Goal: Transaction & Acquisition: Purchase product/service

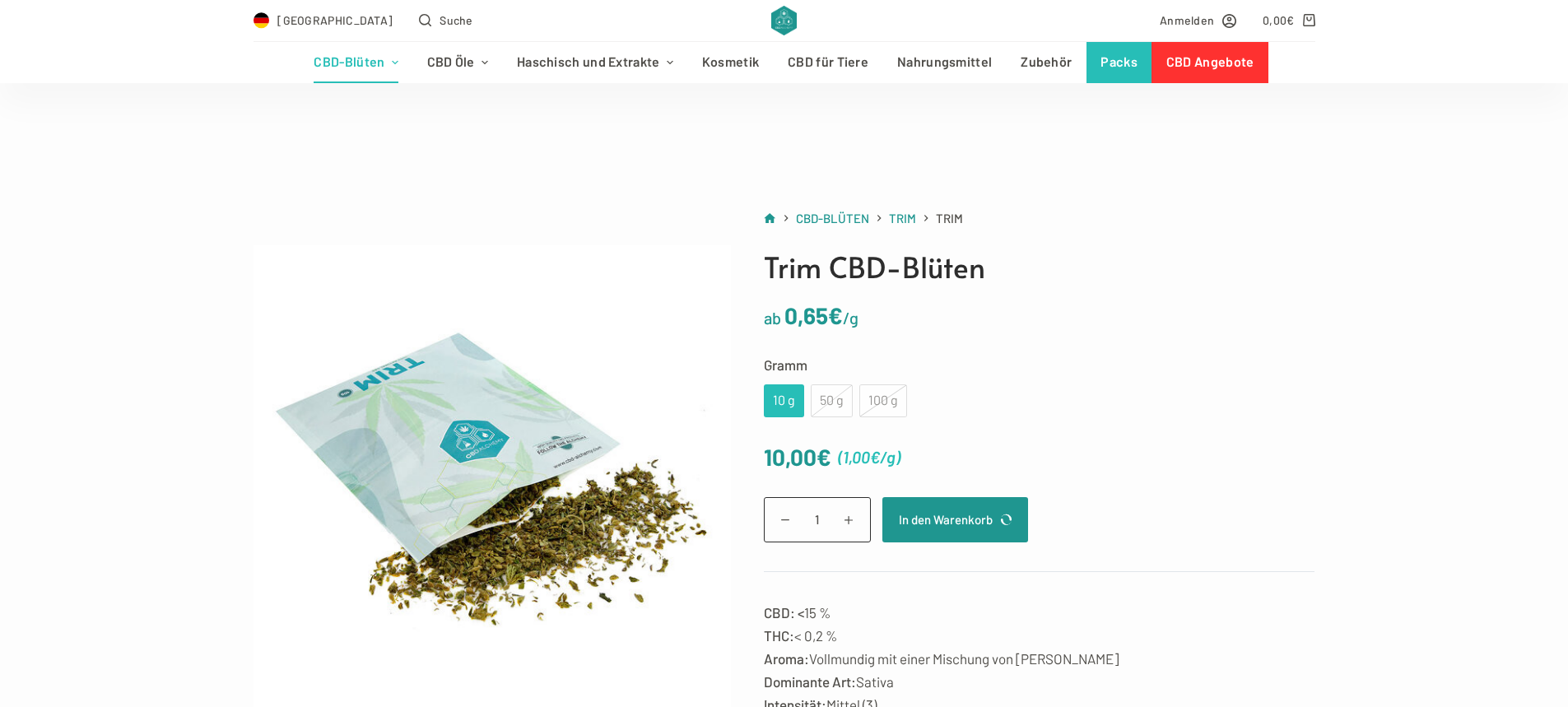
scroll to position [247, 0]
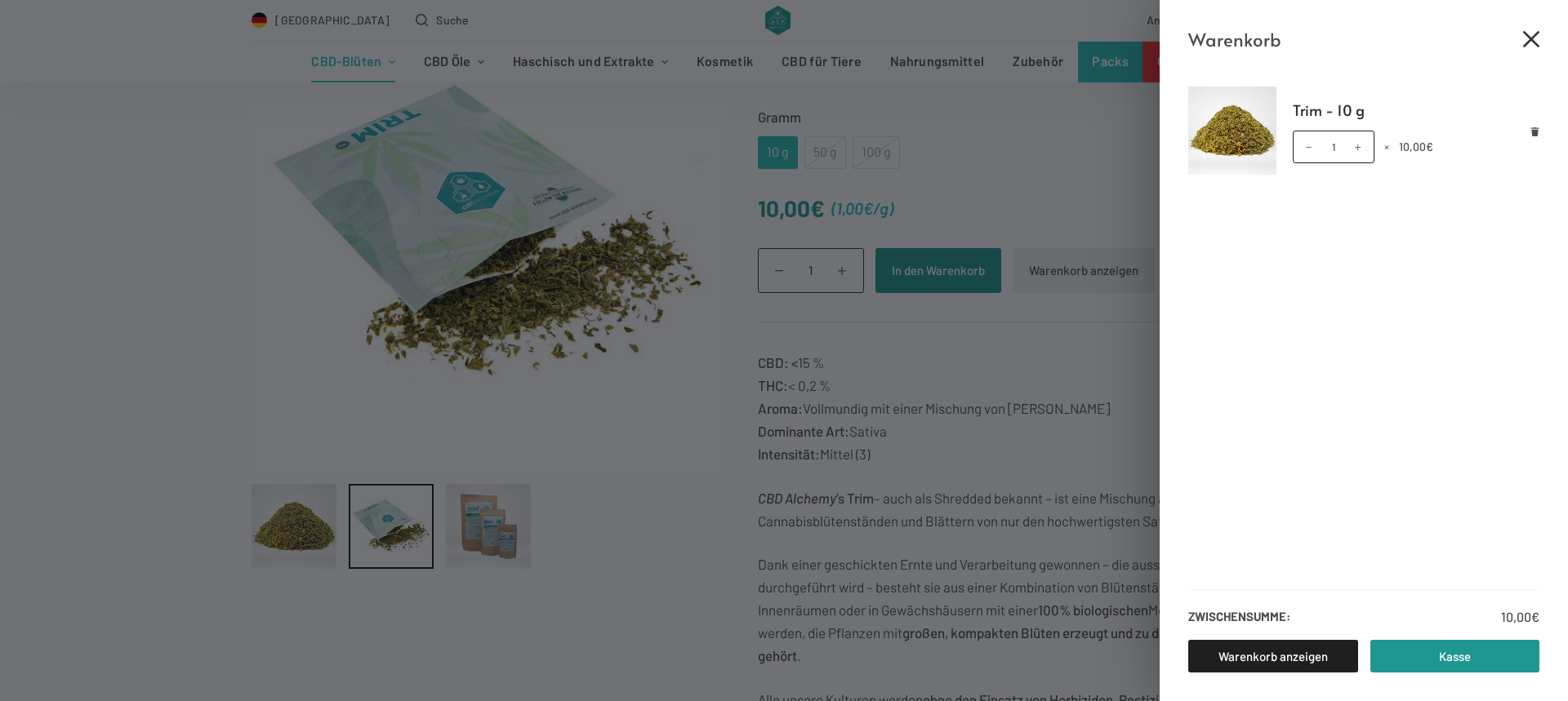
click at [1524, 44] on icon "Close cart drawer" at bounding box center [1530, 38] width 16 height 16
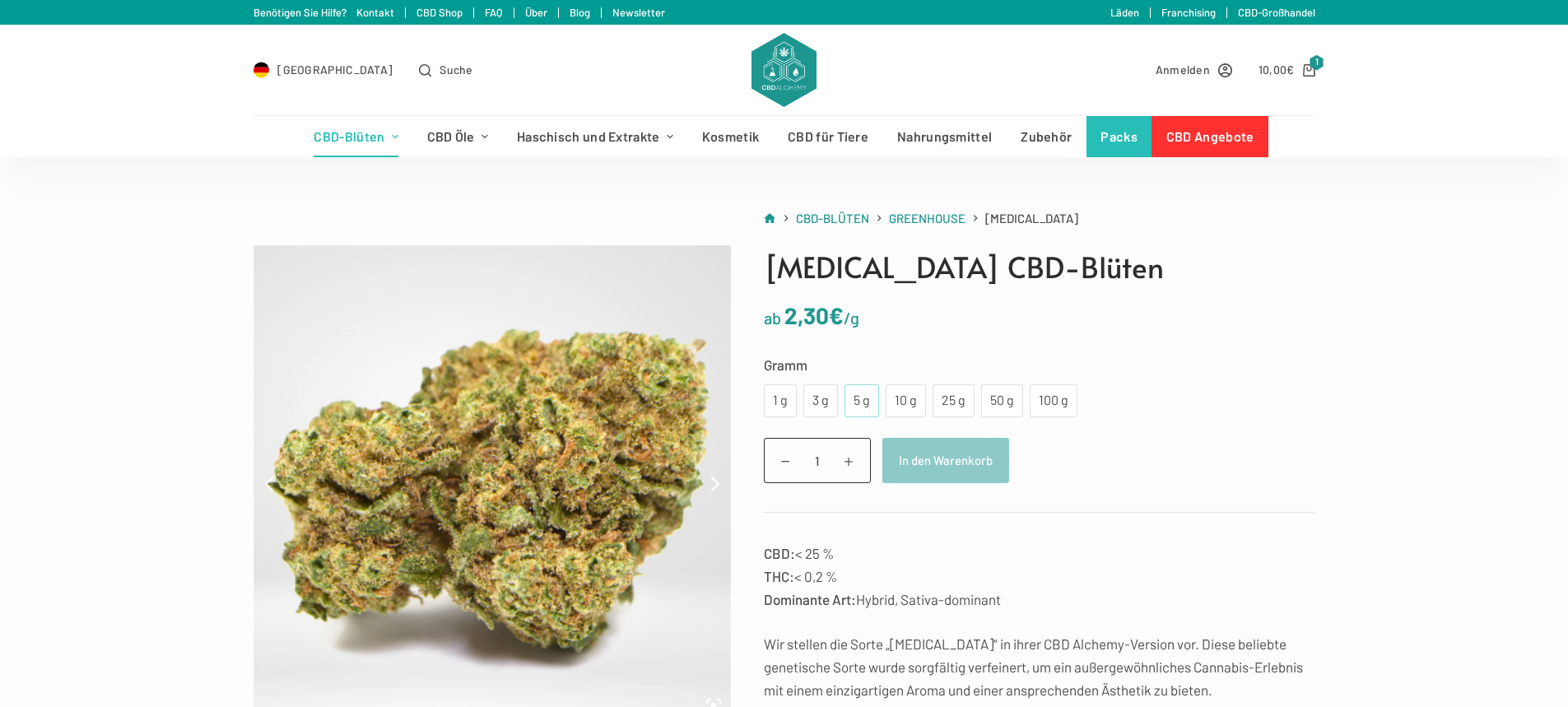
click at [869, 397] on div "5 g" at bounding box center [862, 401] width 34 height 33
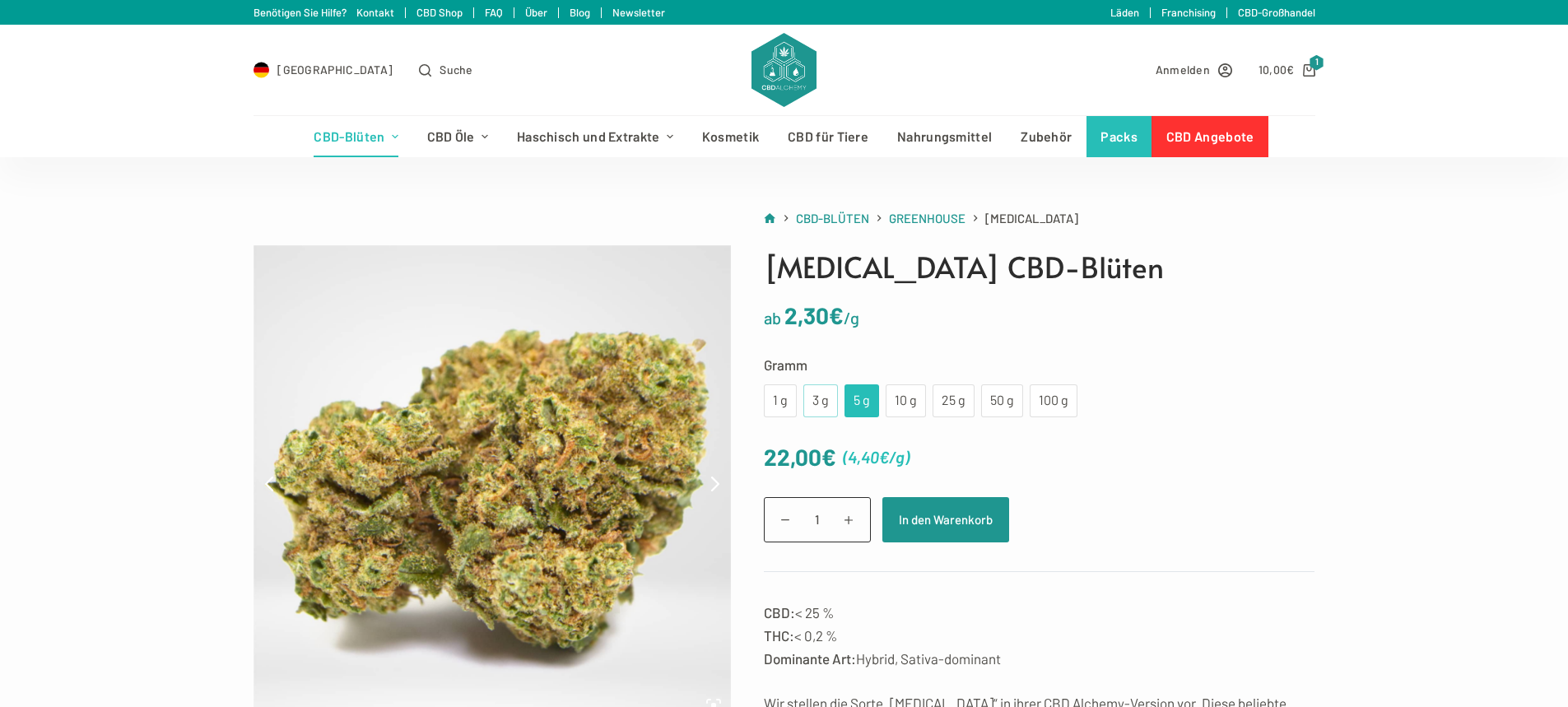
click at [813, 393] on div "3 g" at bounding box center [820, 400] width 15 height 22
click at [782, 399] on div "1 g" at bounding box center [780, 400] width 13 height 22
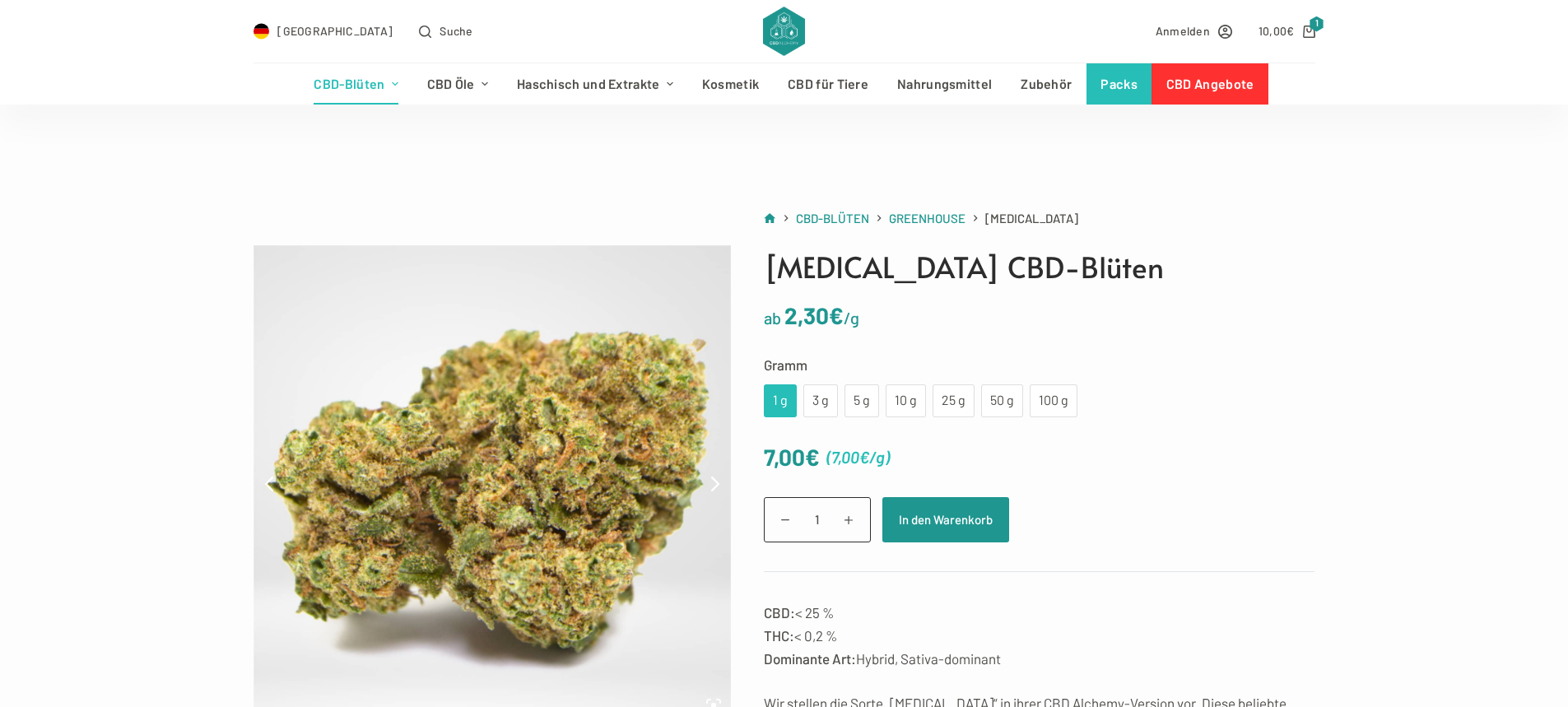
scroll to position [165, 0]
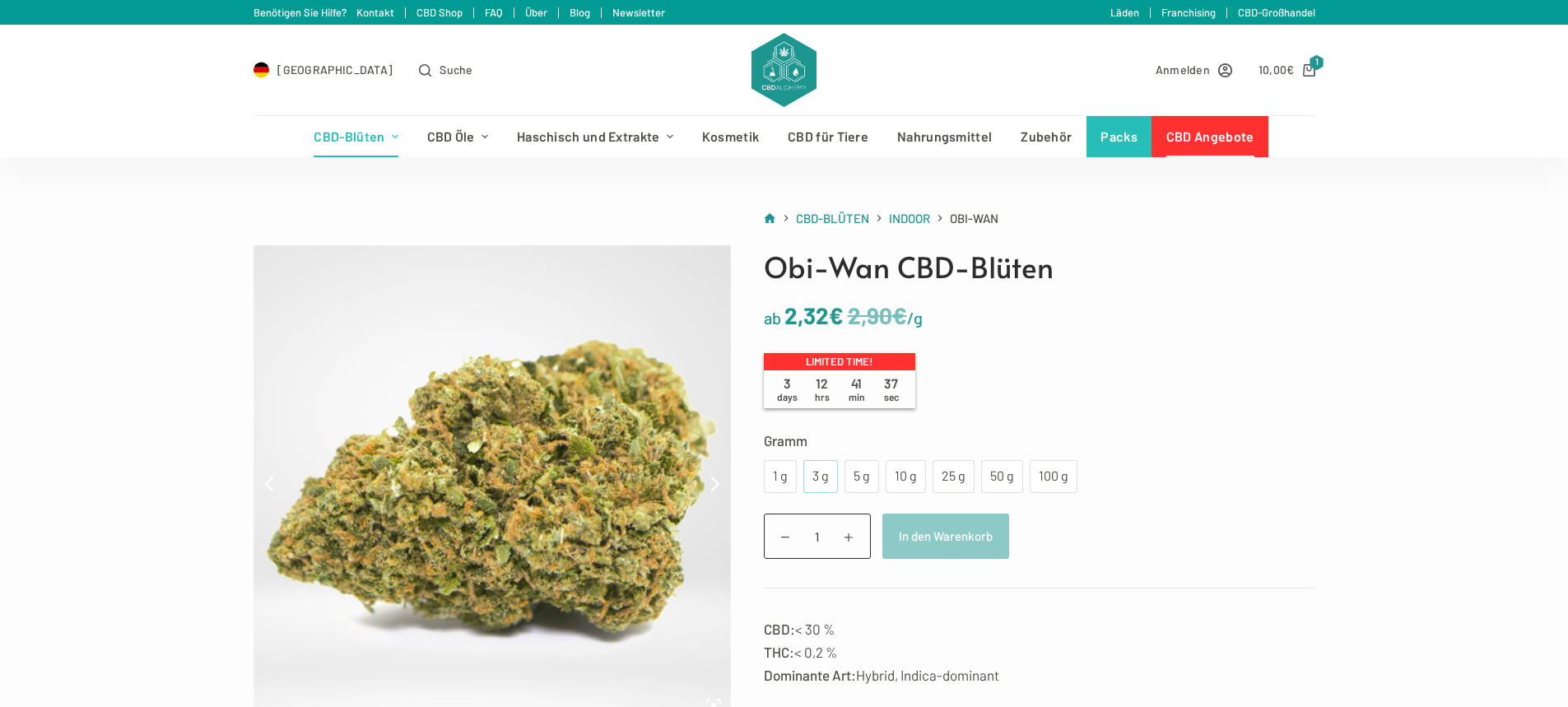
click at [824, 479] on div "3 g" at bounding box center [820, 476] width 15 height 22
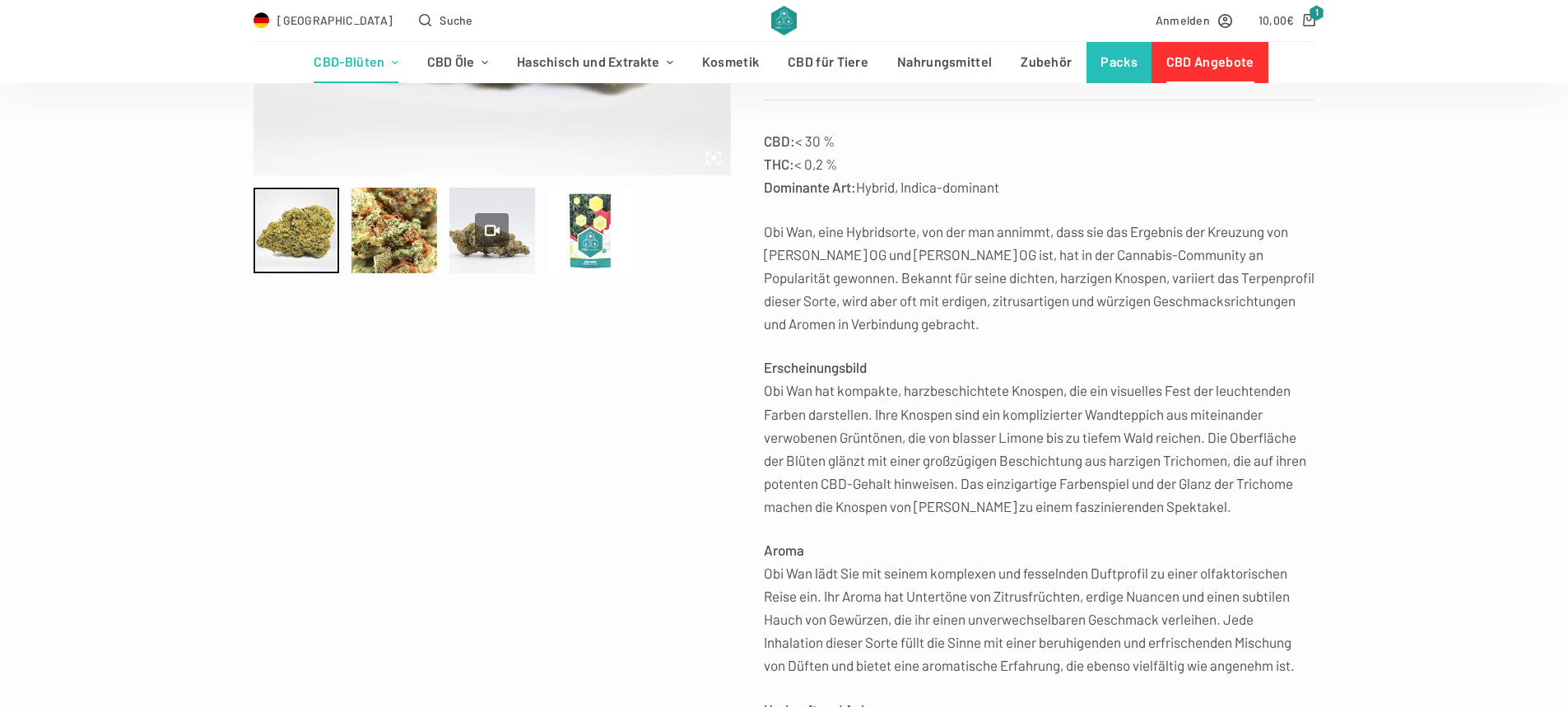
scroll to position [329, 0]
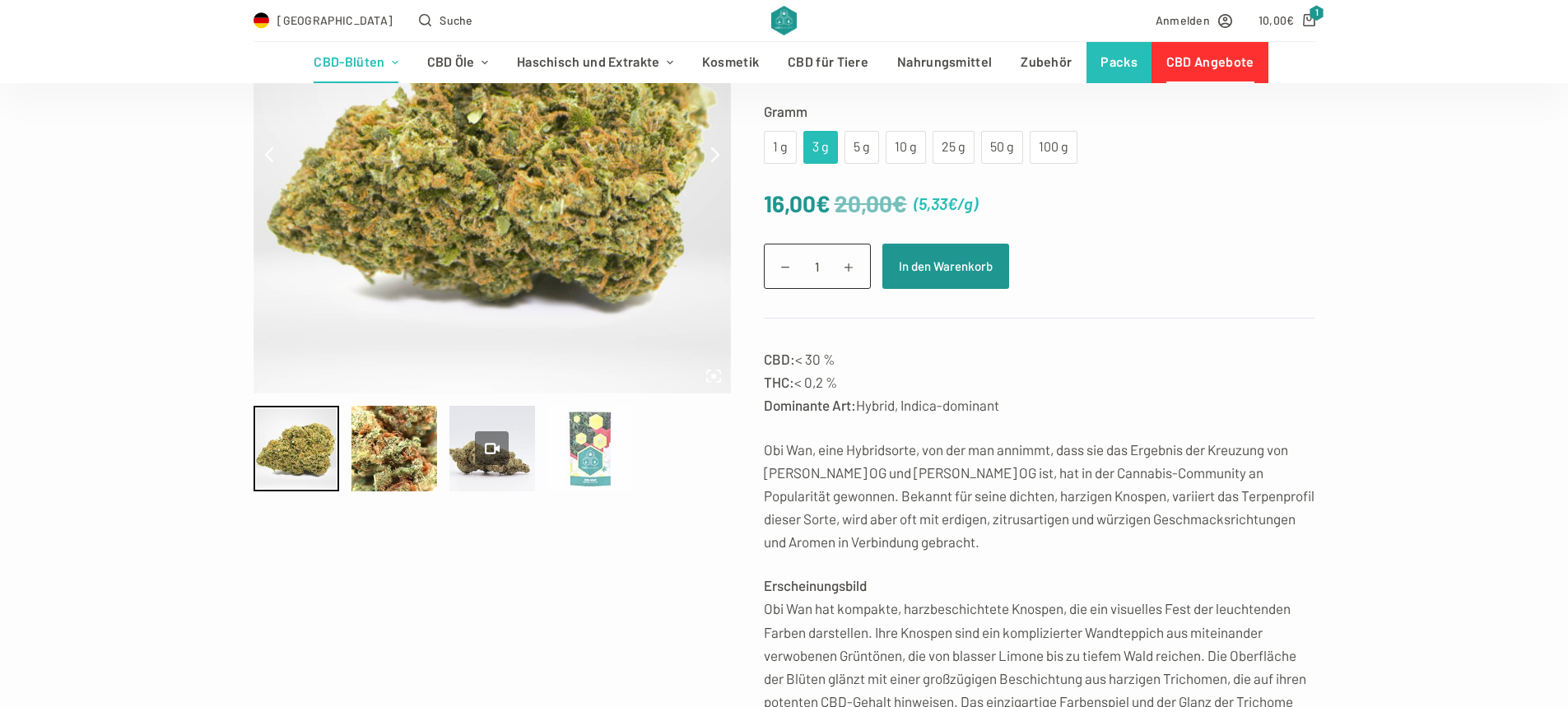
click at [599, 469] on div at bounding box center [590, 448] width 85 height 85
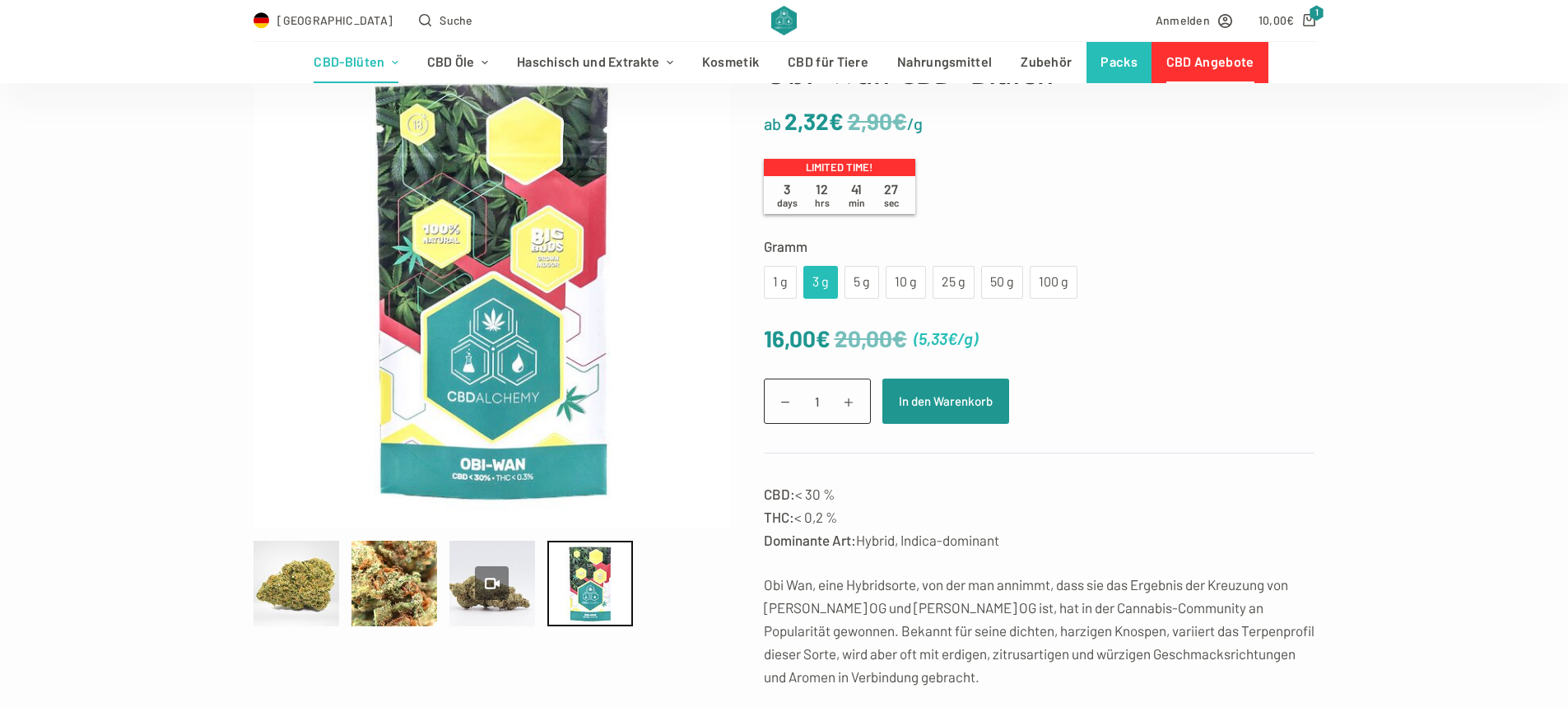
scroll to position [165, 0]
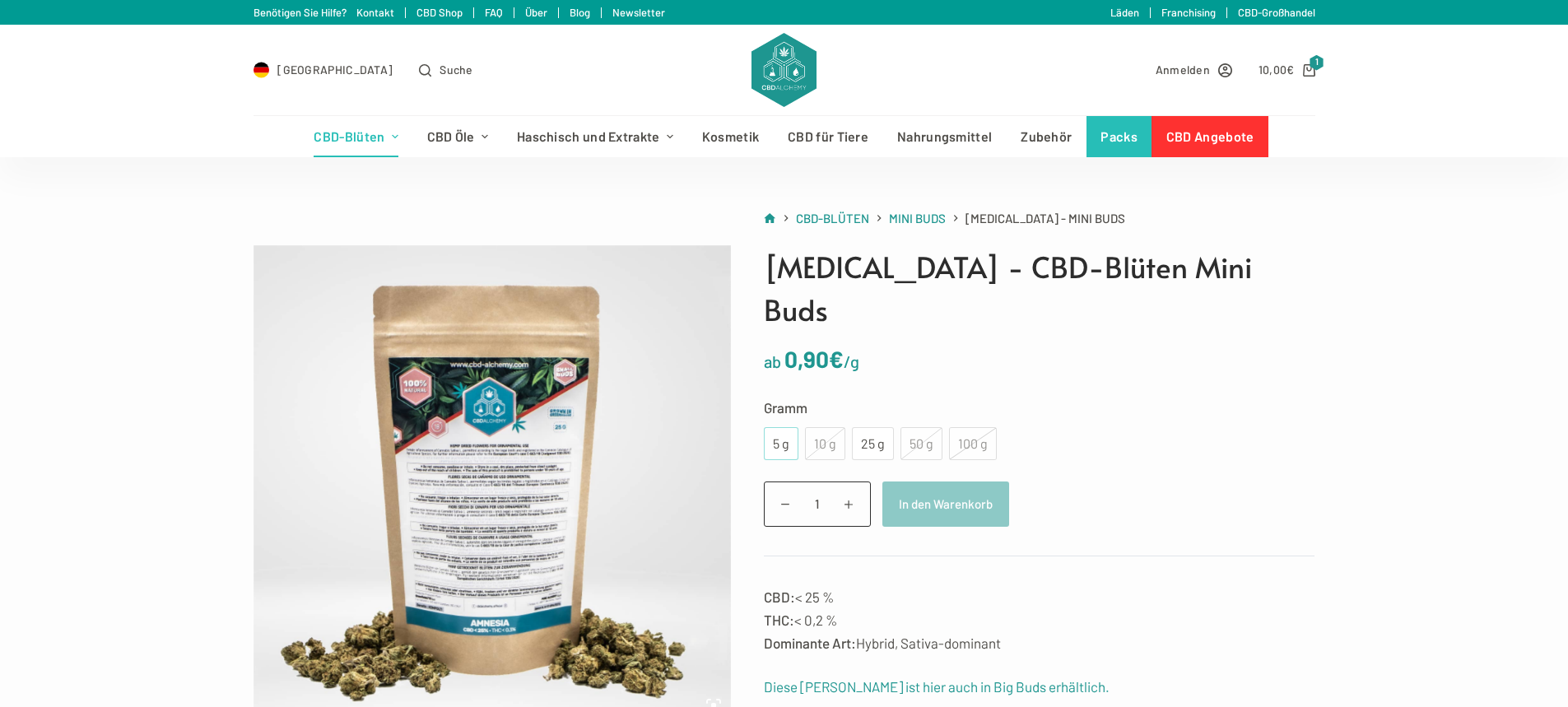
click at [781, 433] on div "5 g" at bounding box center [781, 443] width 15 height 22
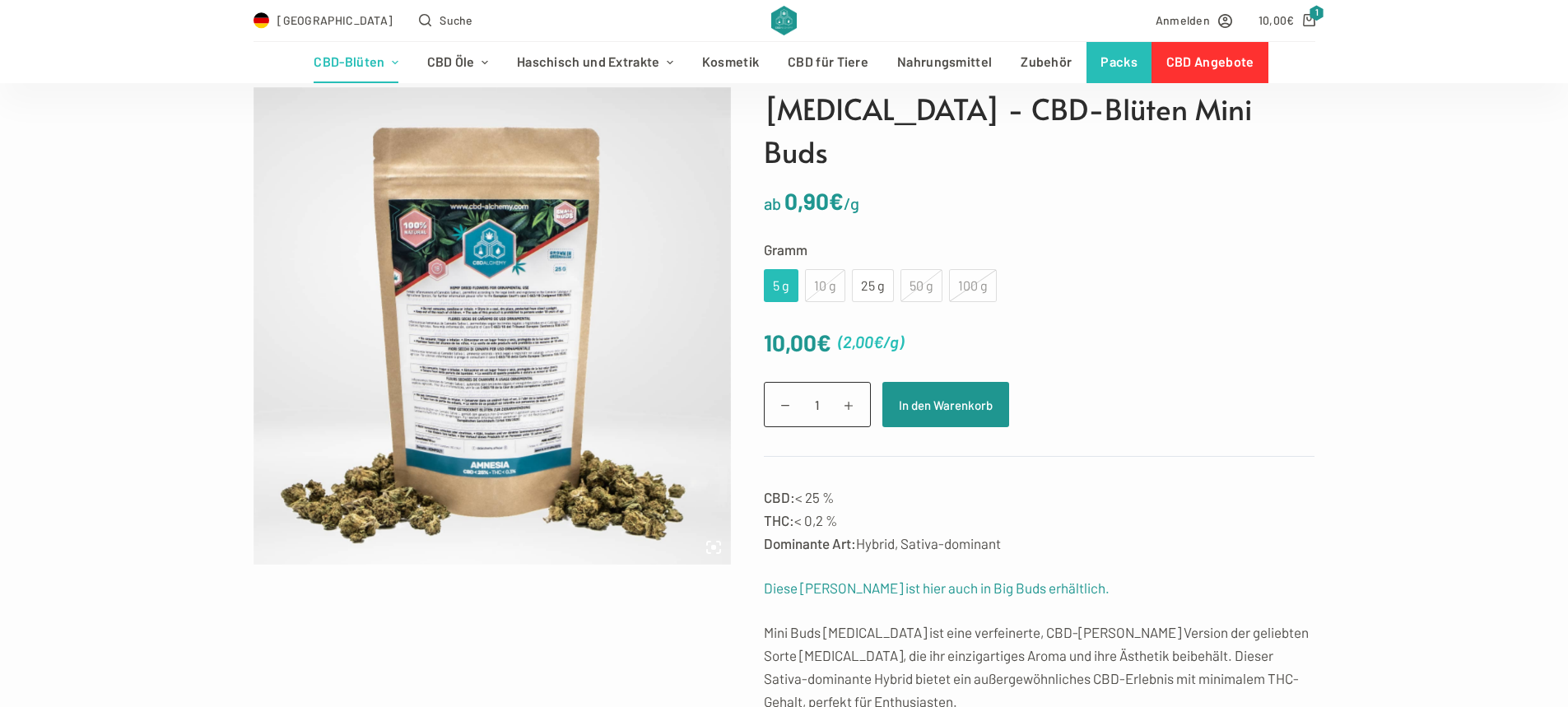
scroll to position [165, 0]
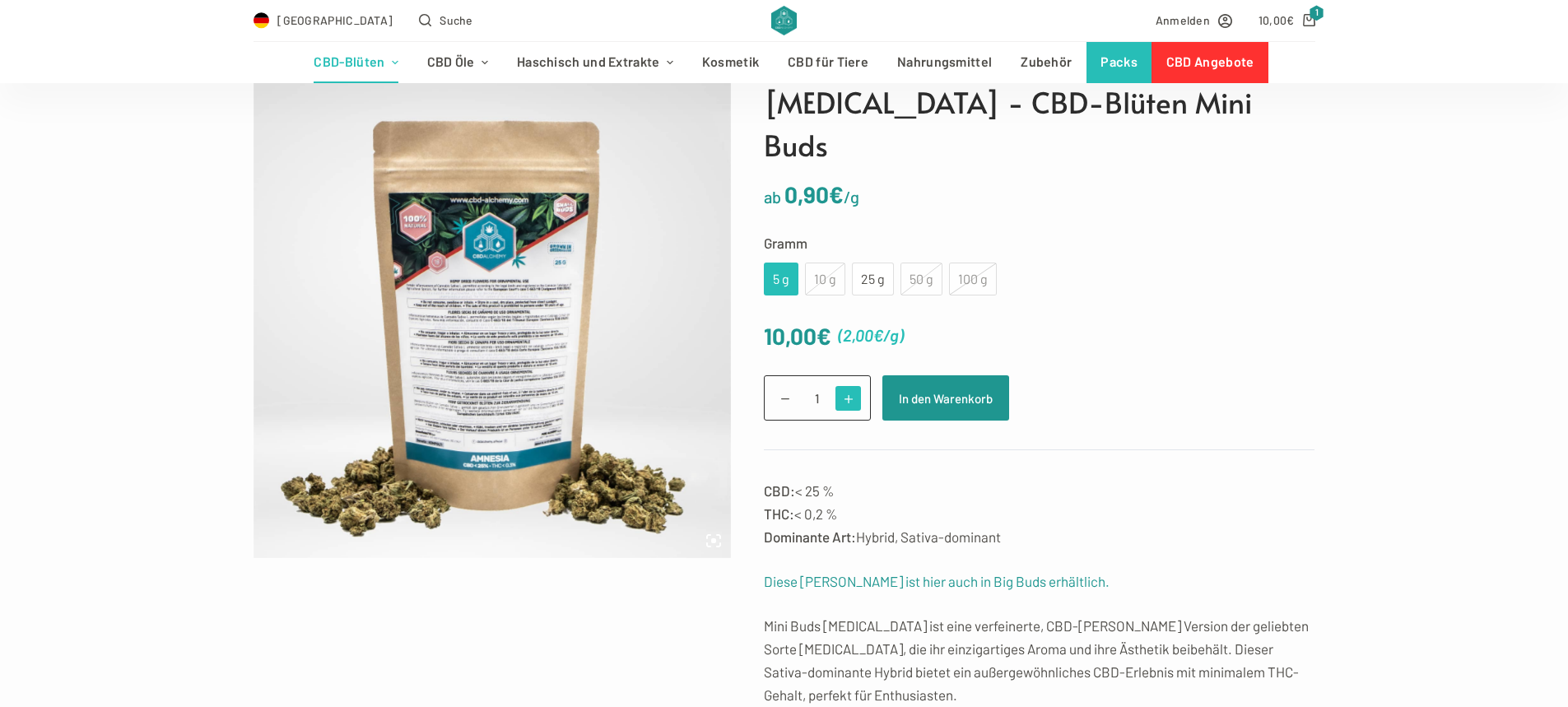
click at [851, 386] on span at bounding box center [849, 399] width 26 height 26
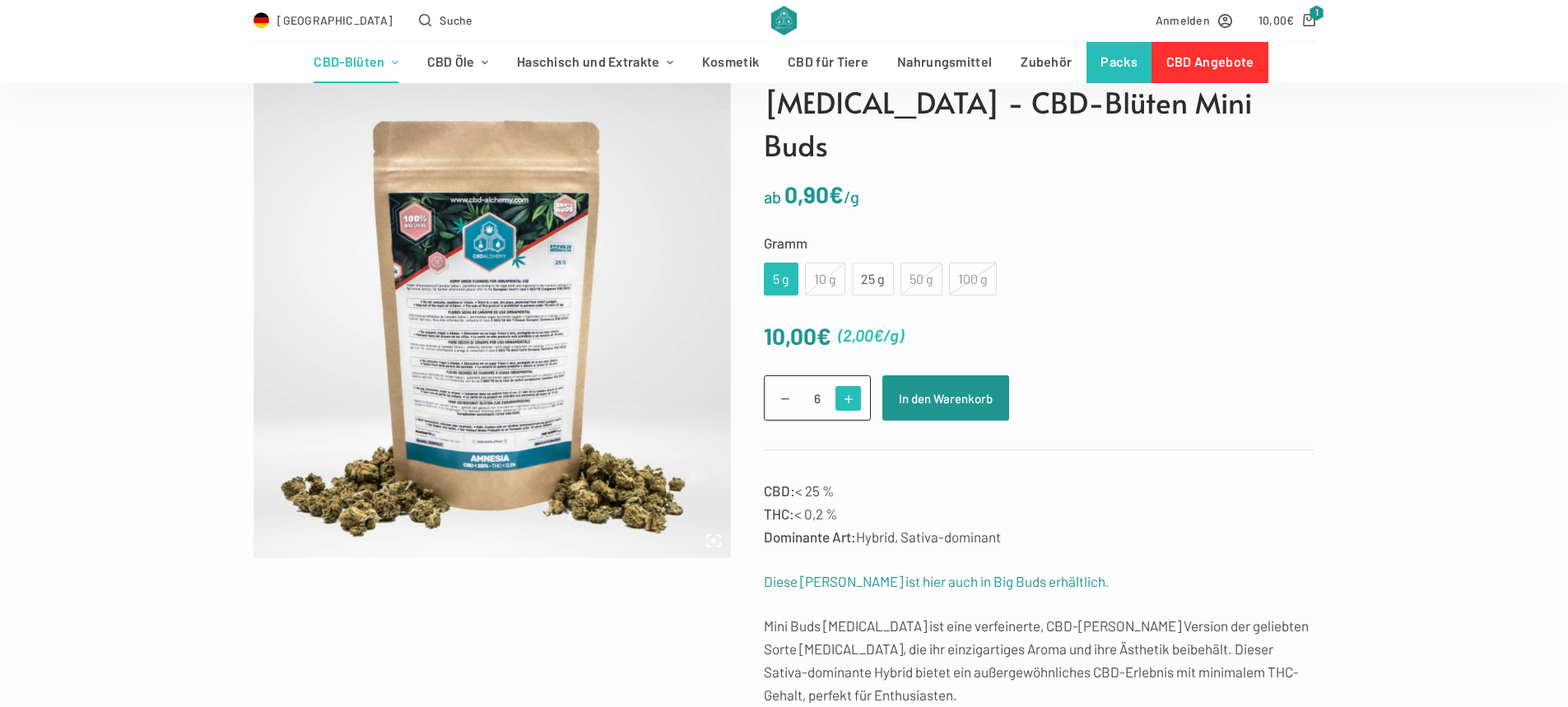
click at [851, 386] on span at bounding box center [849, 399] width 26 height 26
type input "10"
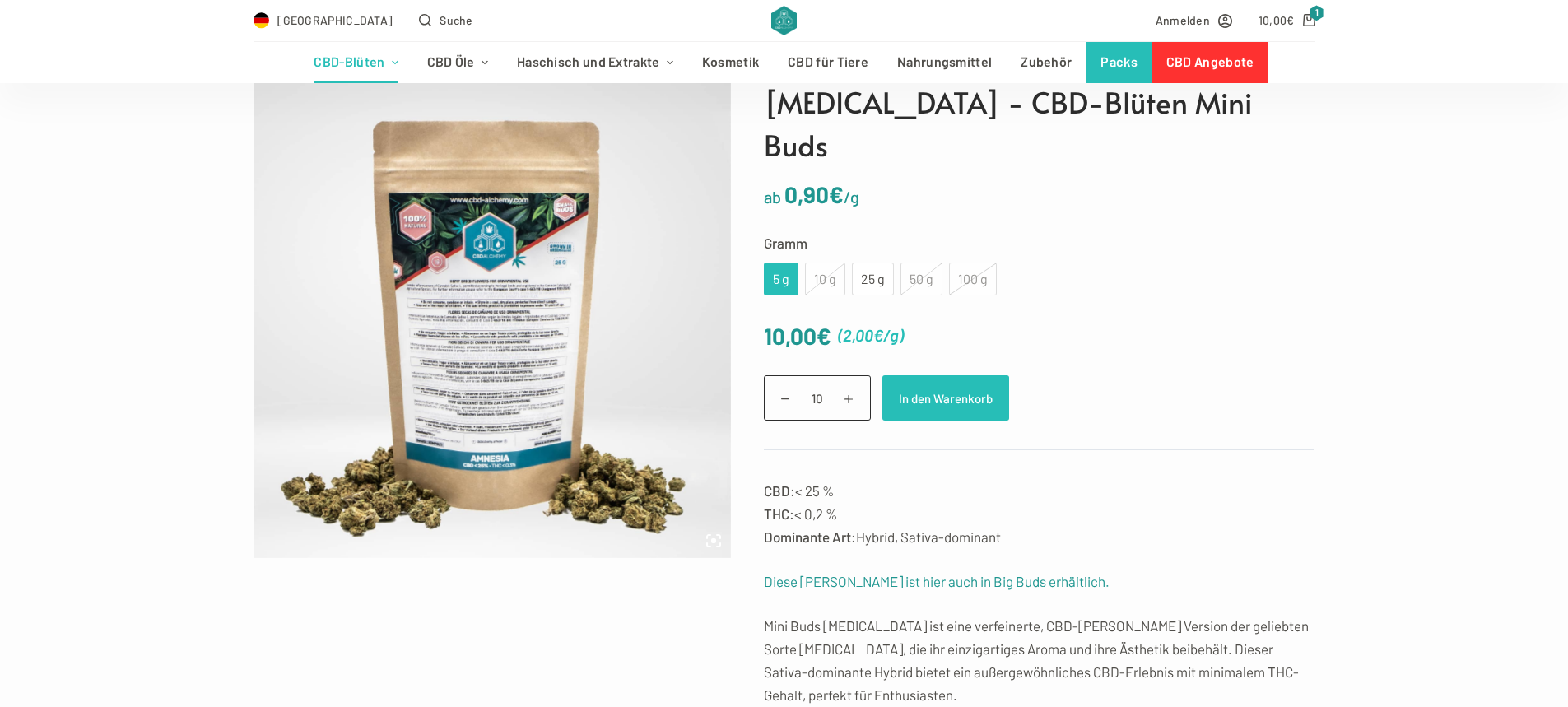
click at [948, 375] on button "In den Warenkorb" at bounding box center [945, 397] width 127 height 45
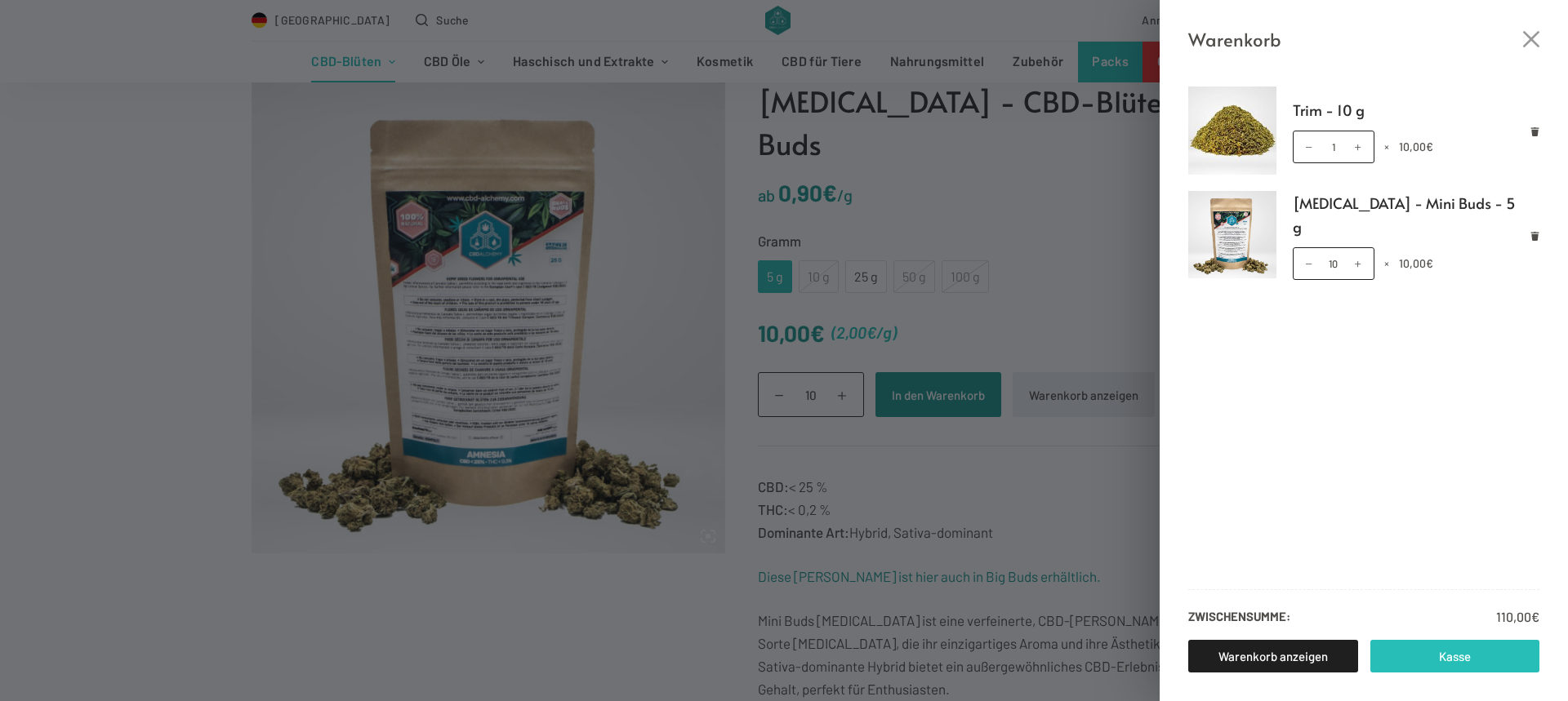
click at [1461, 656] on link "Kasse" at bounding box center [1455, 656] width 170 height 32
click at [1532, 34] on icon "Close cart drawer" at bounding box center [1530, 38] width 16 height 16
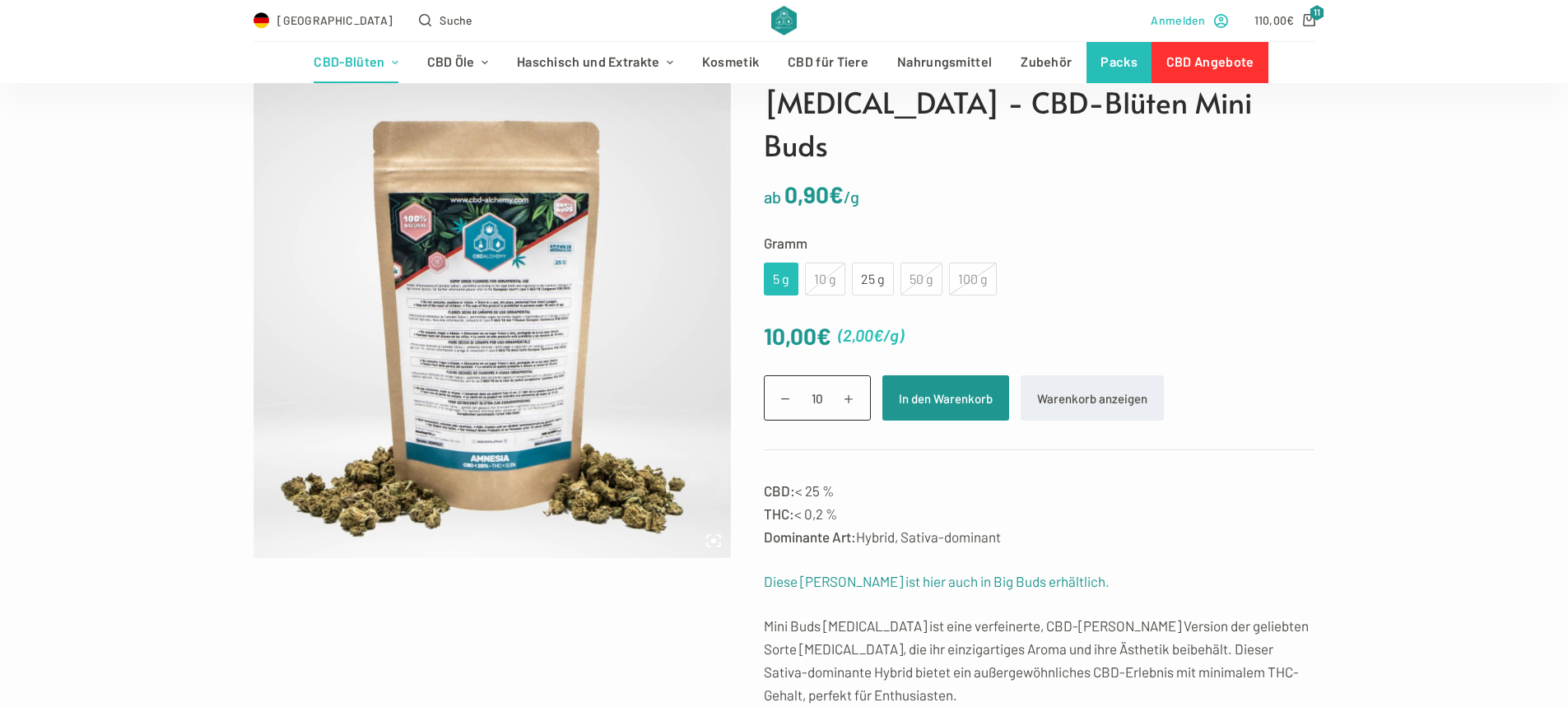
click at [1185, 17] on span "Anmelden" at bounding box center [1177, 20] width 54 height 19
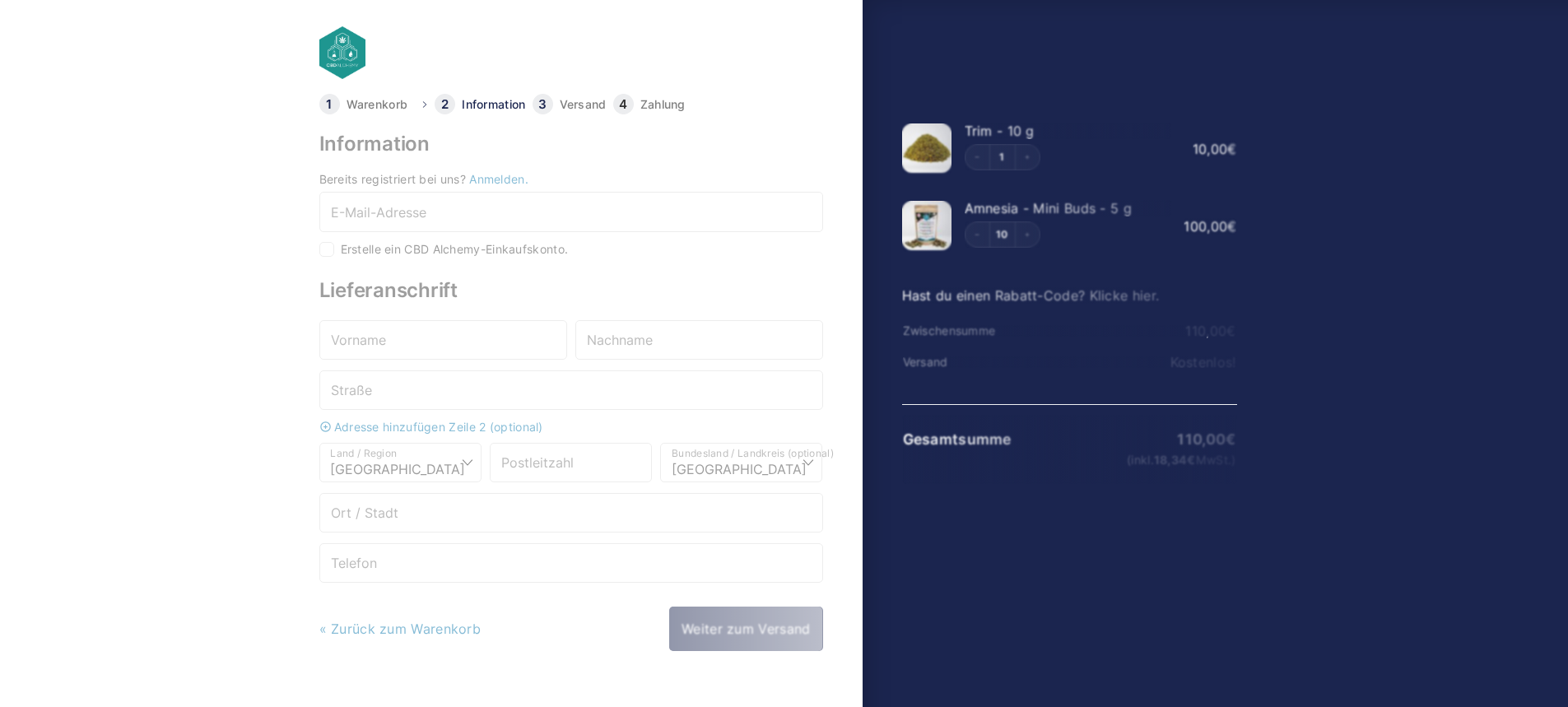
select select "DE-BE"
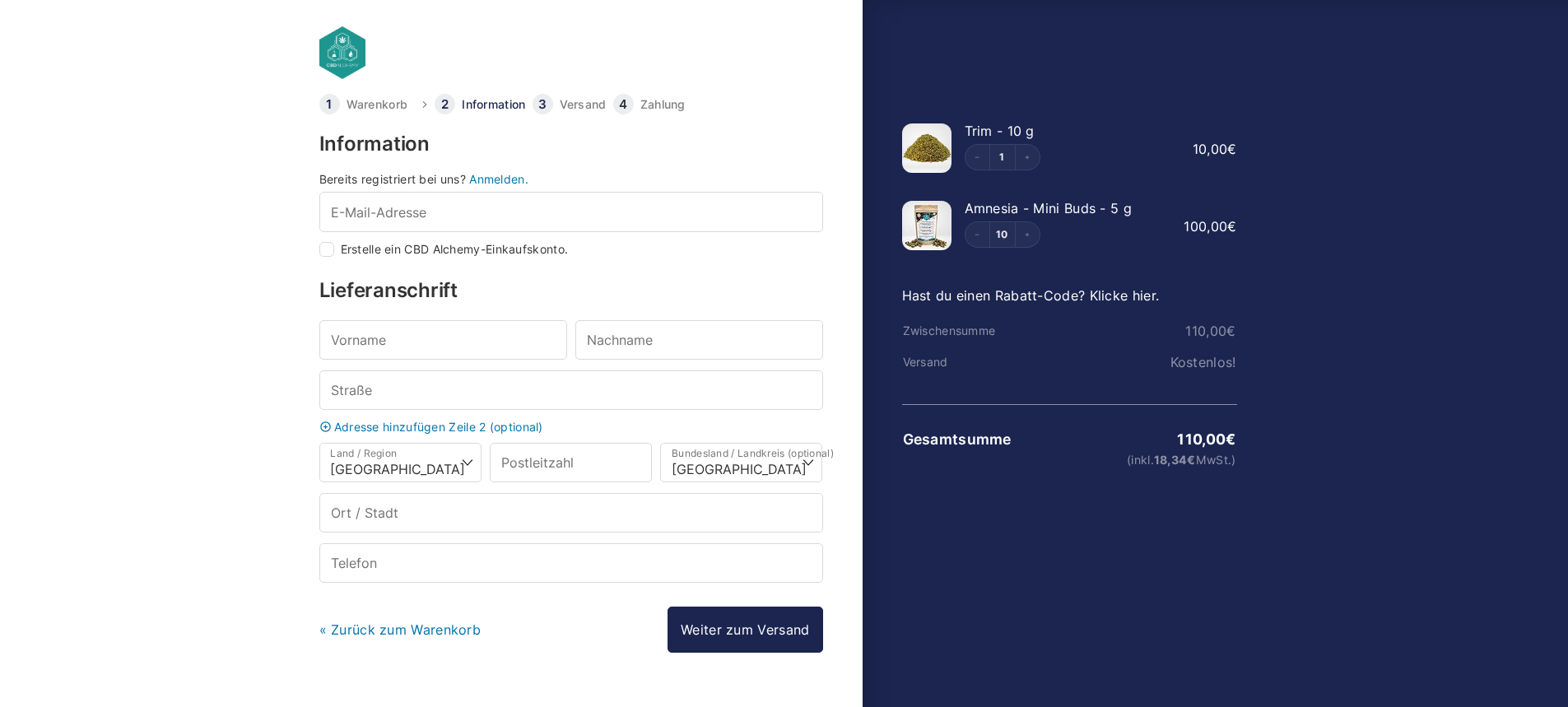
click at [328, 251] on input "Erstelle ein CBD Alchemy-Einkaufskonto." at bounding box center [326, 249] width 15 height 15
click at [327, 249] on input "Erstelle ein CBD Alchemy-Einkaufskonto." at bounding box center [326, 249] width 15 height 15
checkbox input "false"
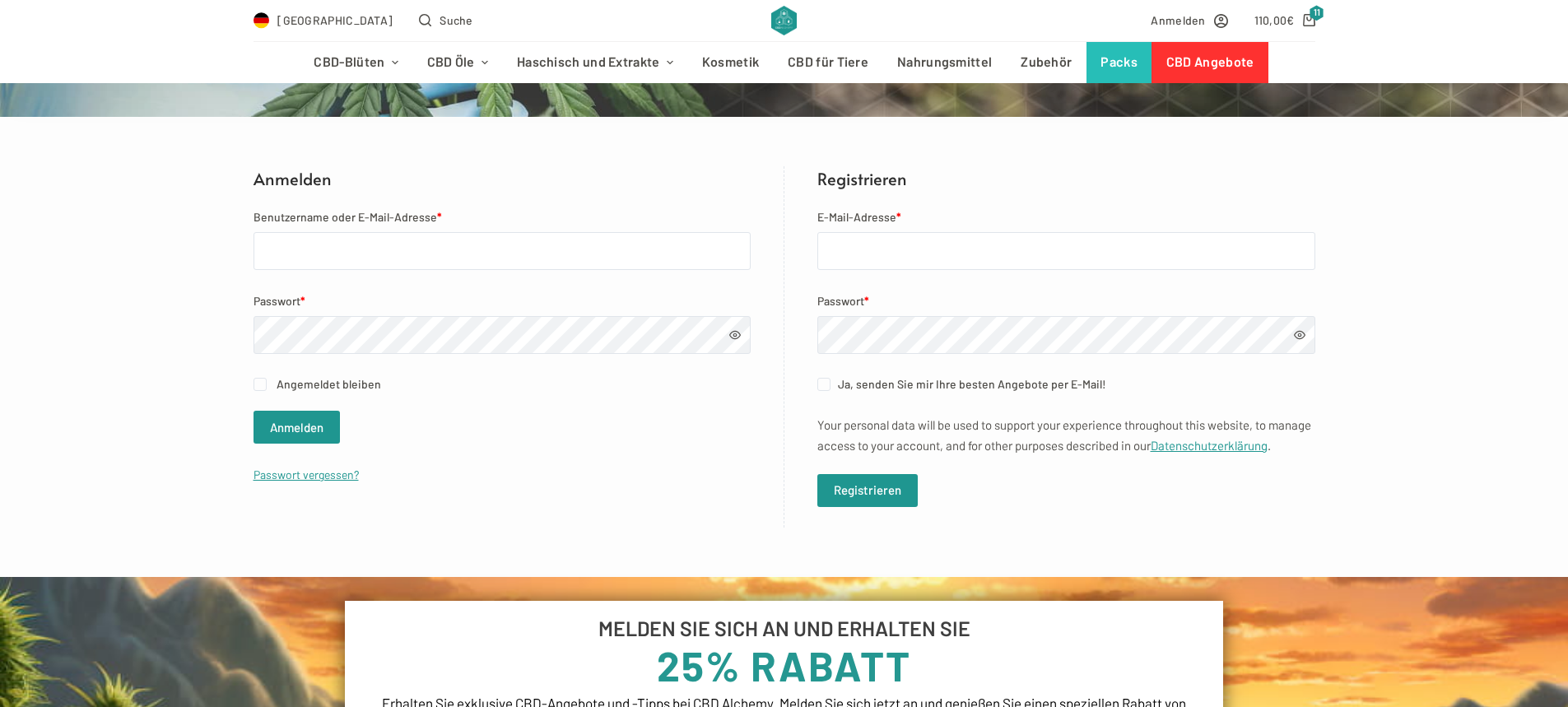
scroll to position [165, 0]
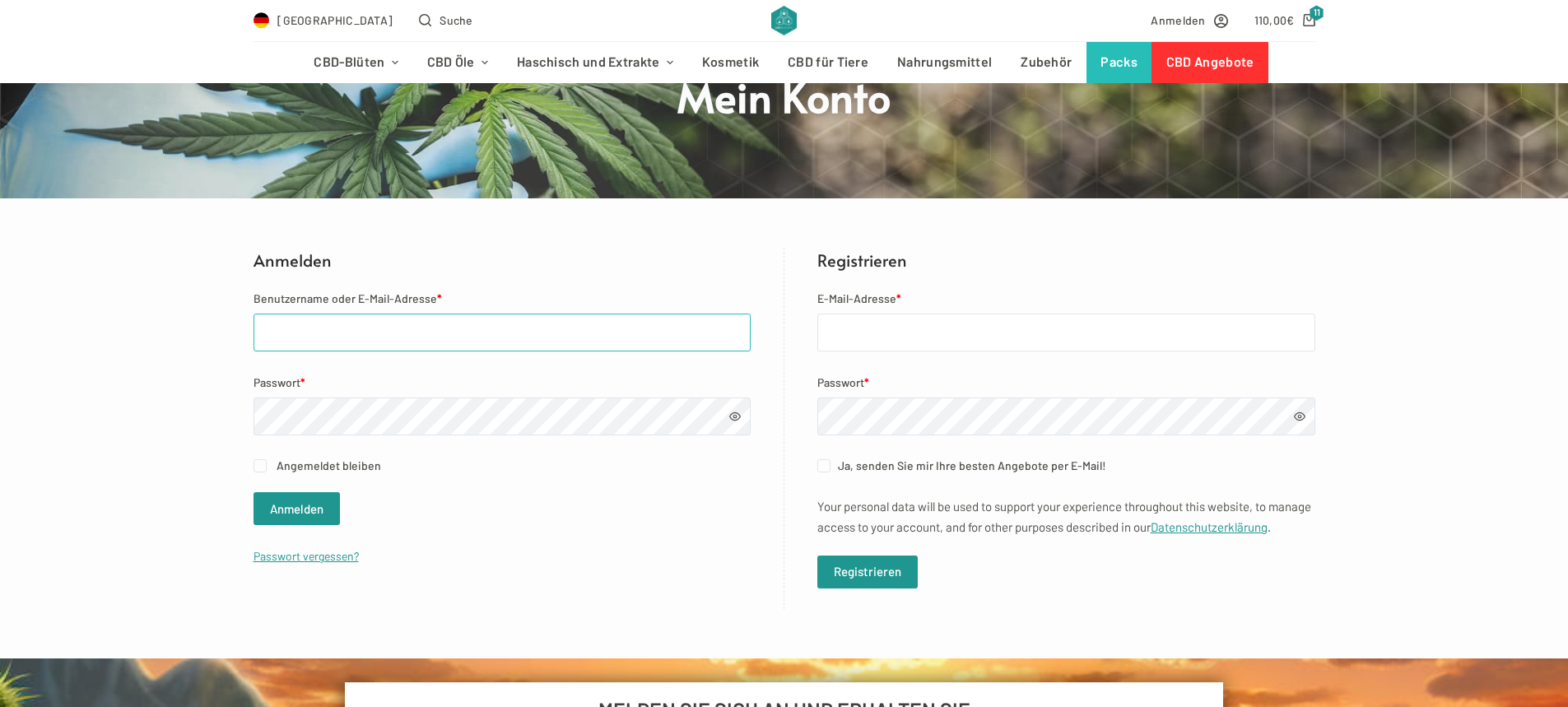
click at [550, 334] on input "Benutzername oder E-Mail-Adresse *" at bounding box center [502, 333] width 498 height 38
type input "[EMAIL_ADDRESS][DOMAIN_NAME]"
click at [292, 516] on button "Anmelden" at bounding box center [297, 509] width 86 height 33
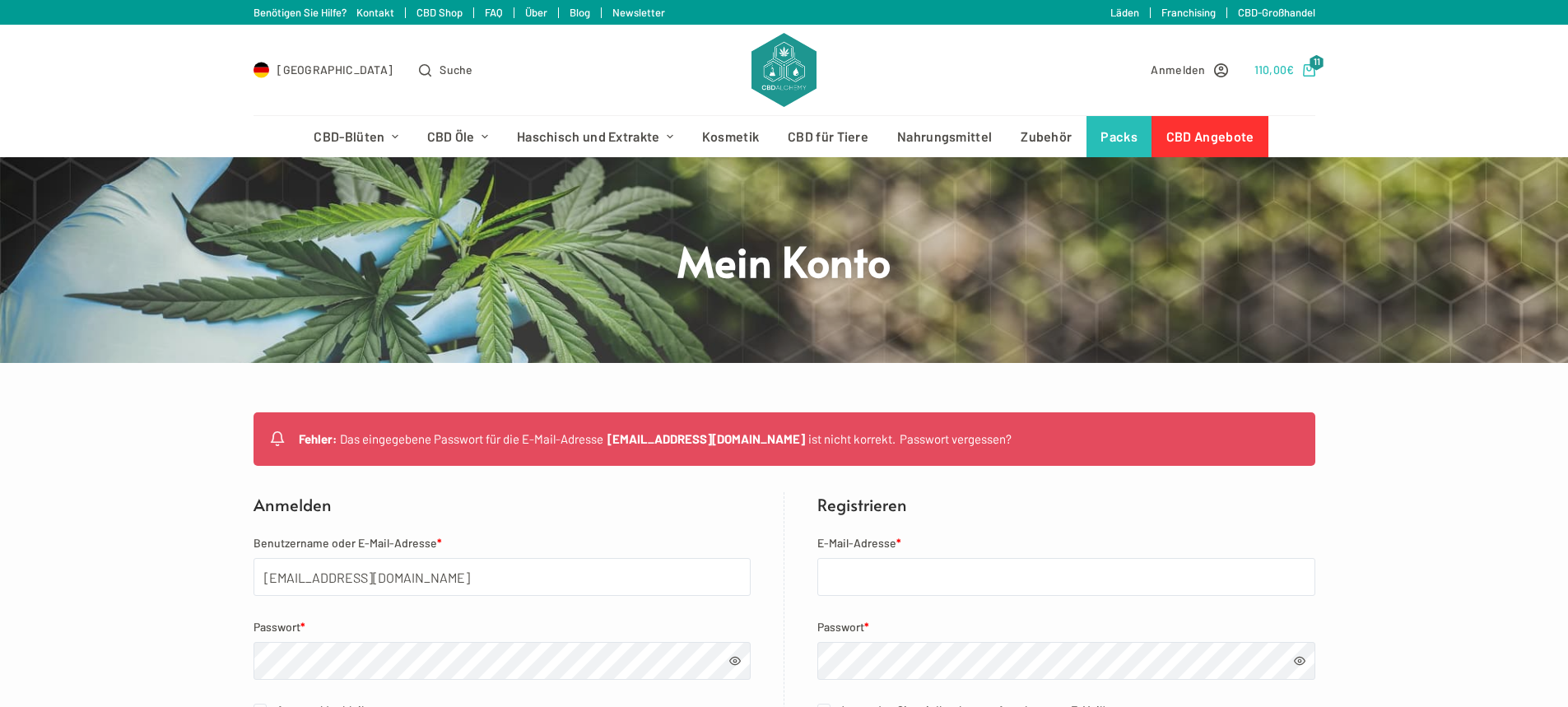
click at [1312, 65] on span "11" at bounding box center [1317, 63] width 15 height 16
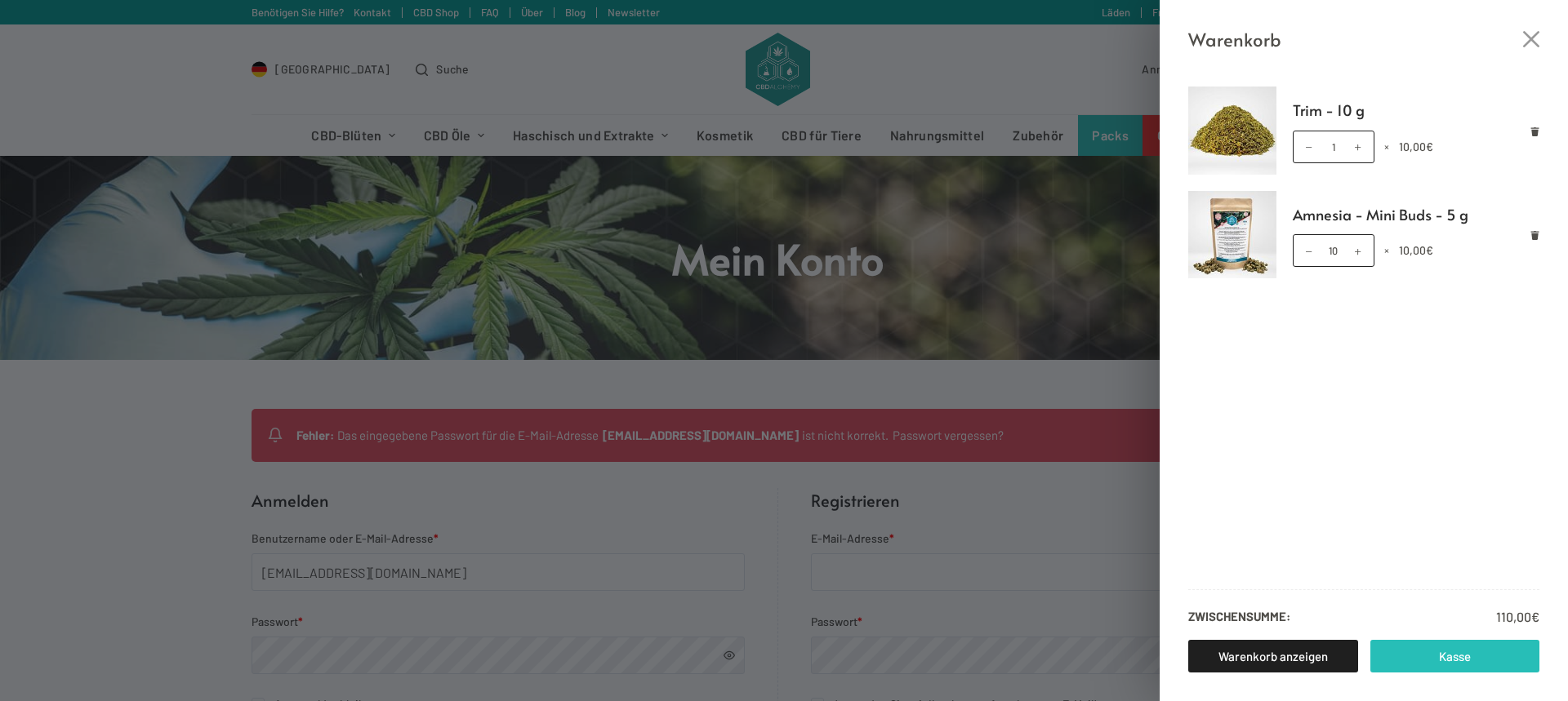
click at [1490, 668] on link "Kasse" at bounding box center [1455, 656] width 170 height 32
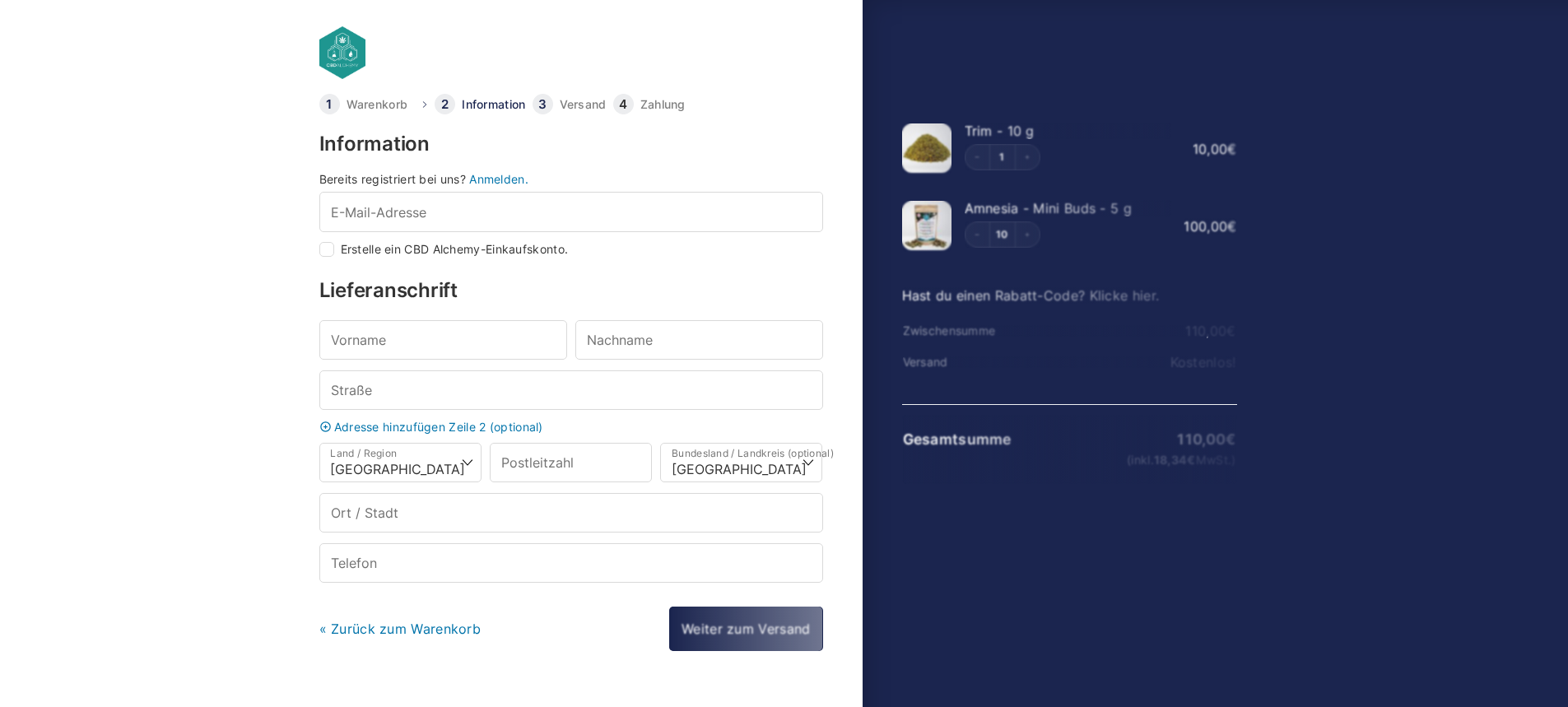
select select "DE-BE"
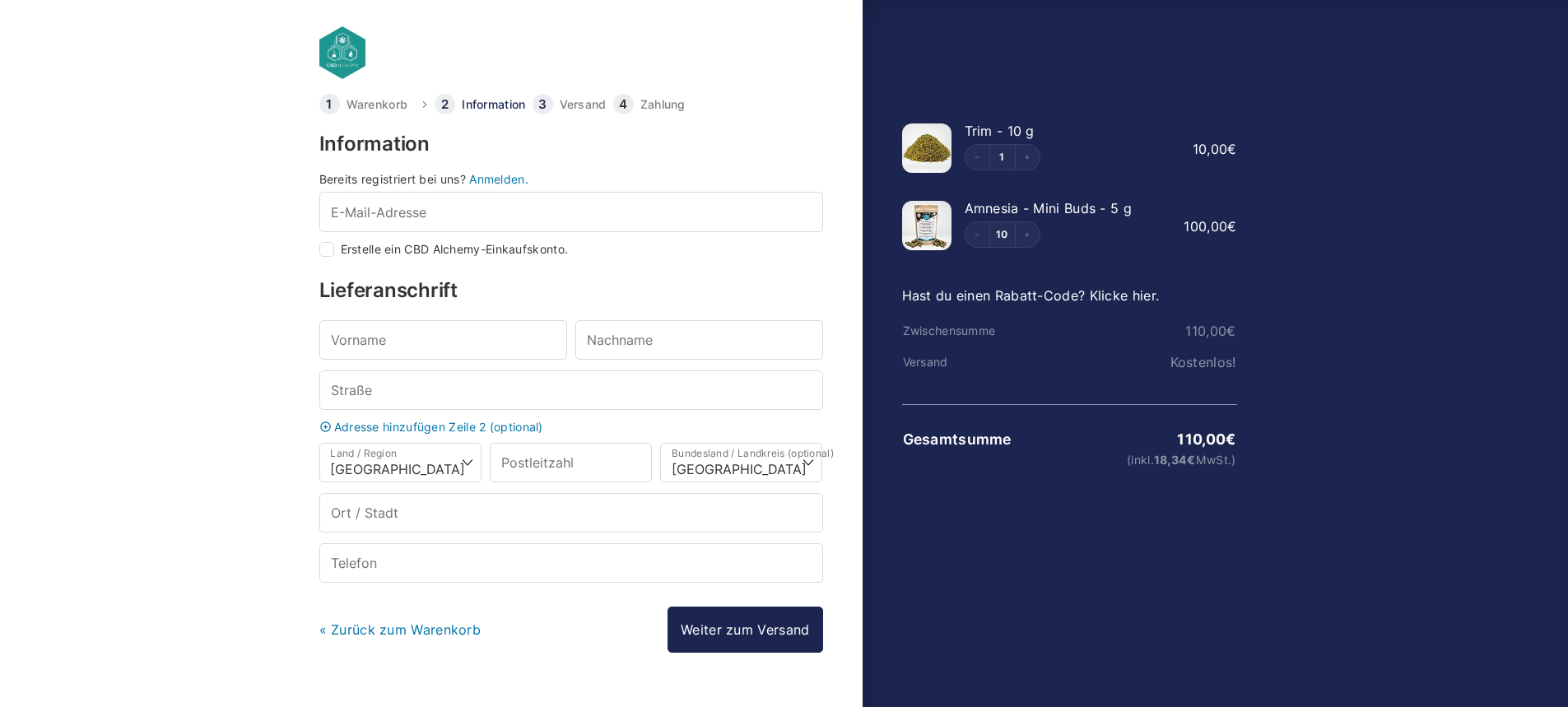
click at [328, 248] on input "Erstelle ein CBD Alchemy-Einkaufskonto." at bounding box center [326, 249] width 15 height 15
checkbox input "true"
click at [409, 226] on input "E-Mail-Adresse *" at bounding box center [571, 211] width 504 height 40
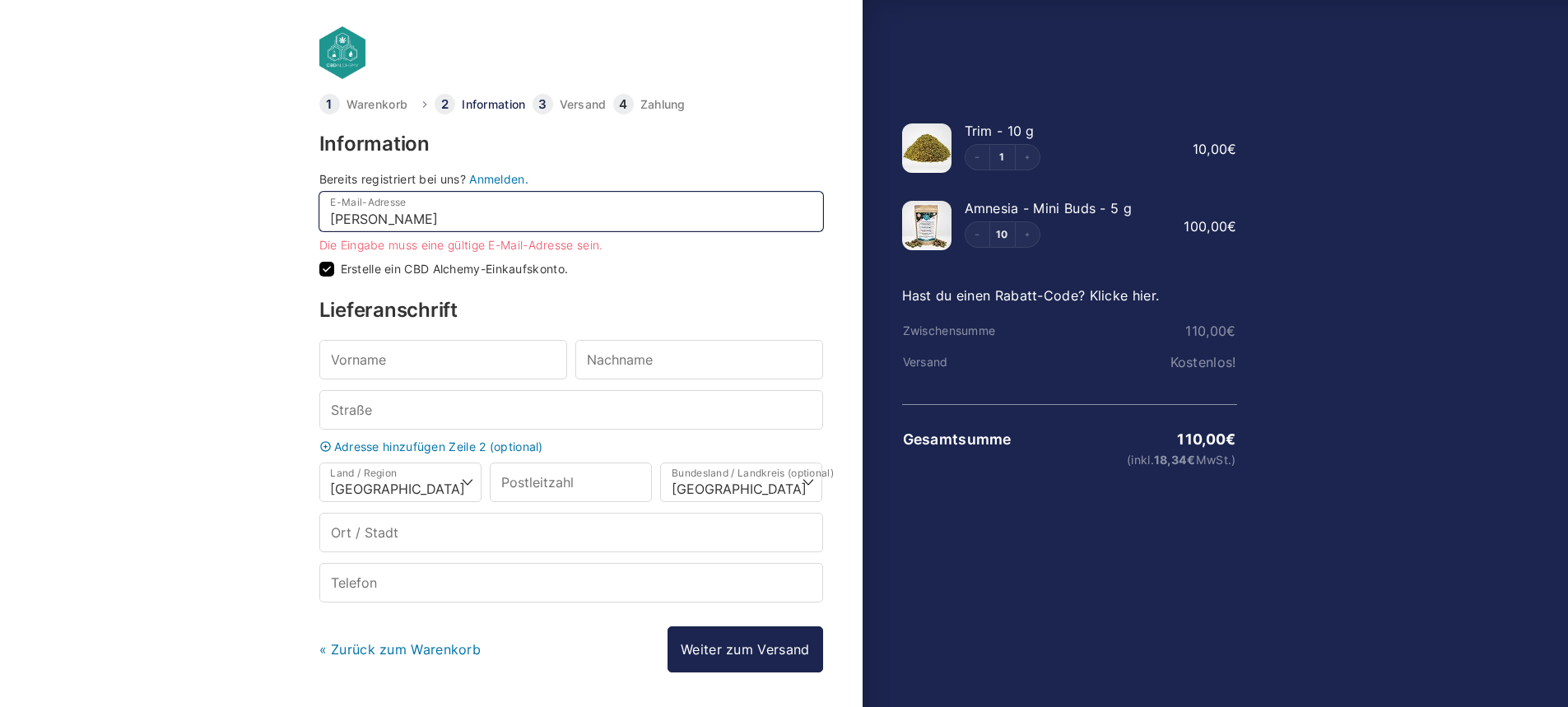
drag, startPoint x: 406, startPoint y: 222, endPoint x: 399, endPoint y: 190, distance: 32.8
click at [405, 209] on input "[PERSON_NAME]" at bounding box center [571, 211] width 504 height 40
type input "[EMAIL_ADDRESS][DOMAIN_NAME]"
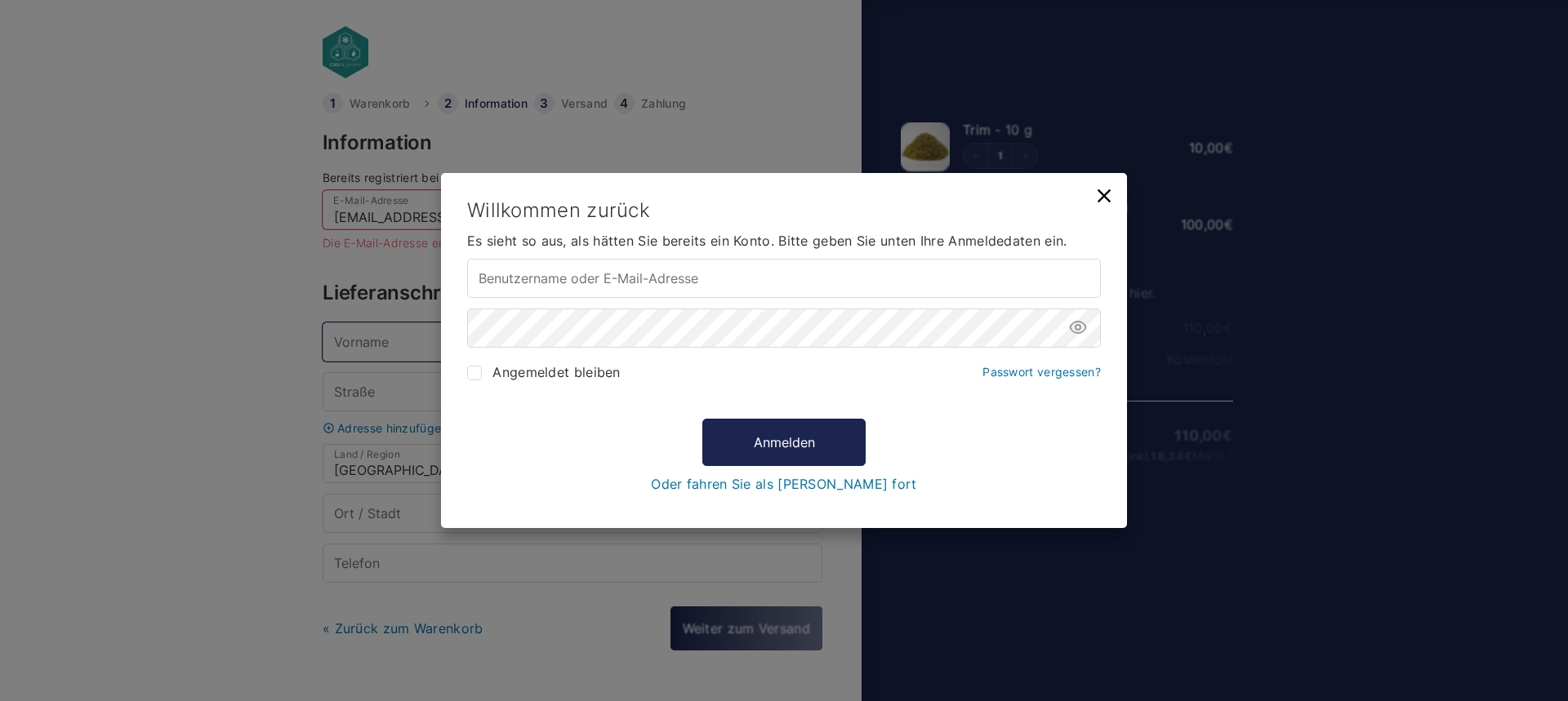
type input "[EMAIL_ADDRESS][DOMAIN_NAME]"
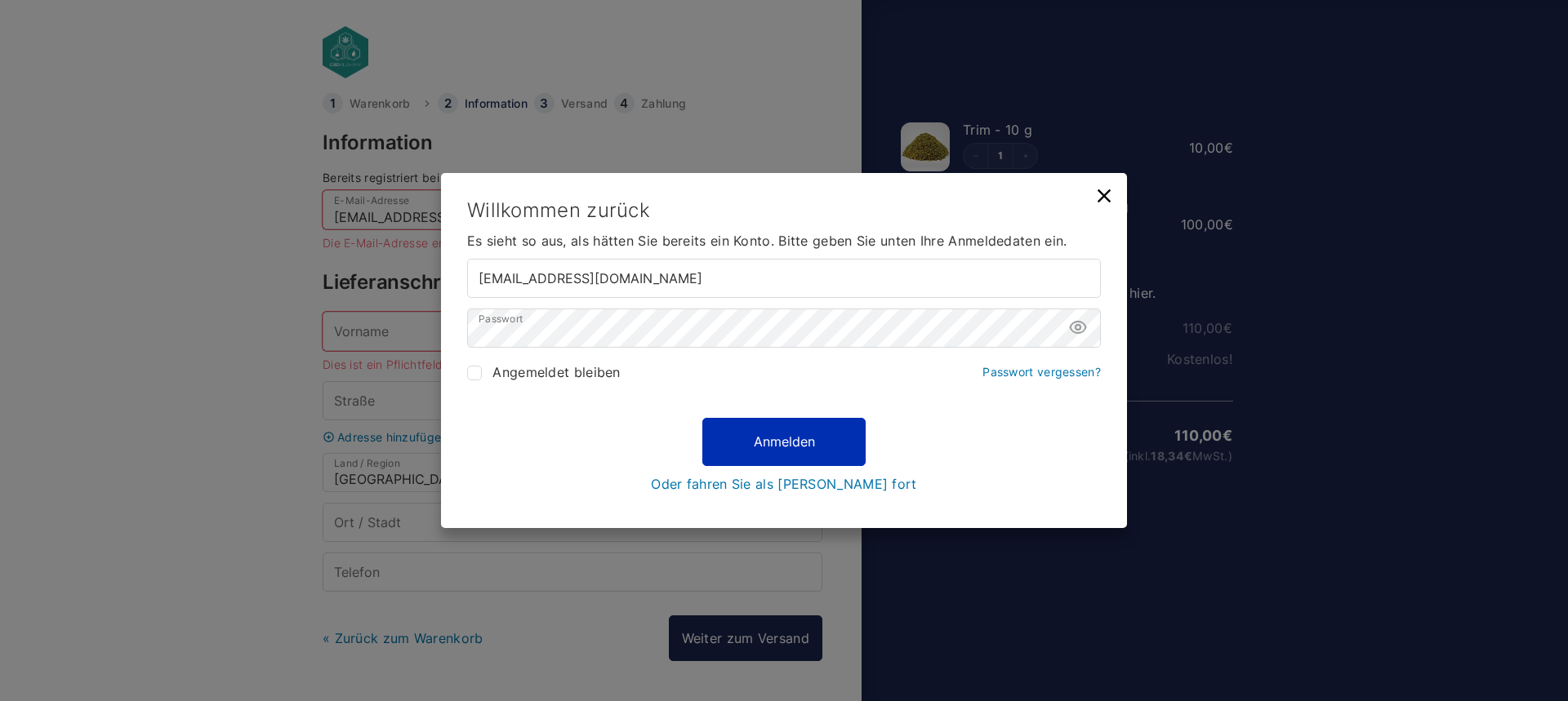
click at [785, 451] on button "Anmelden" at bounding box center [784, 442] width 163 height 47
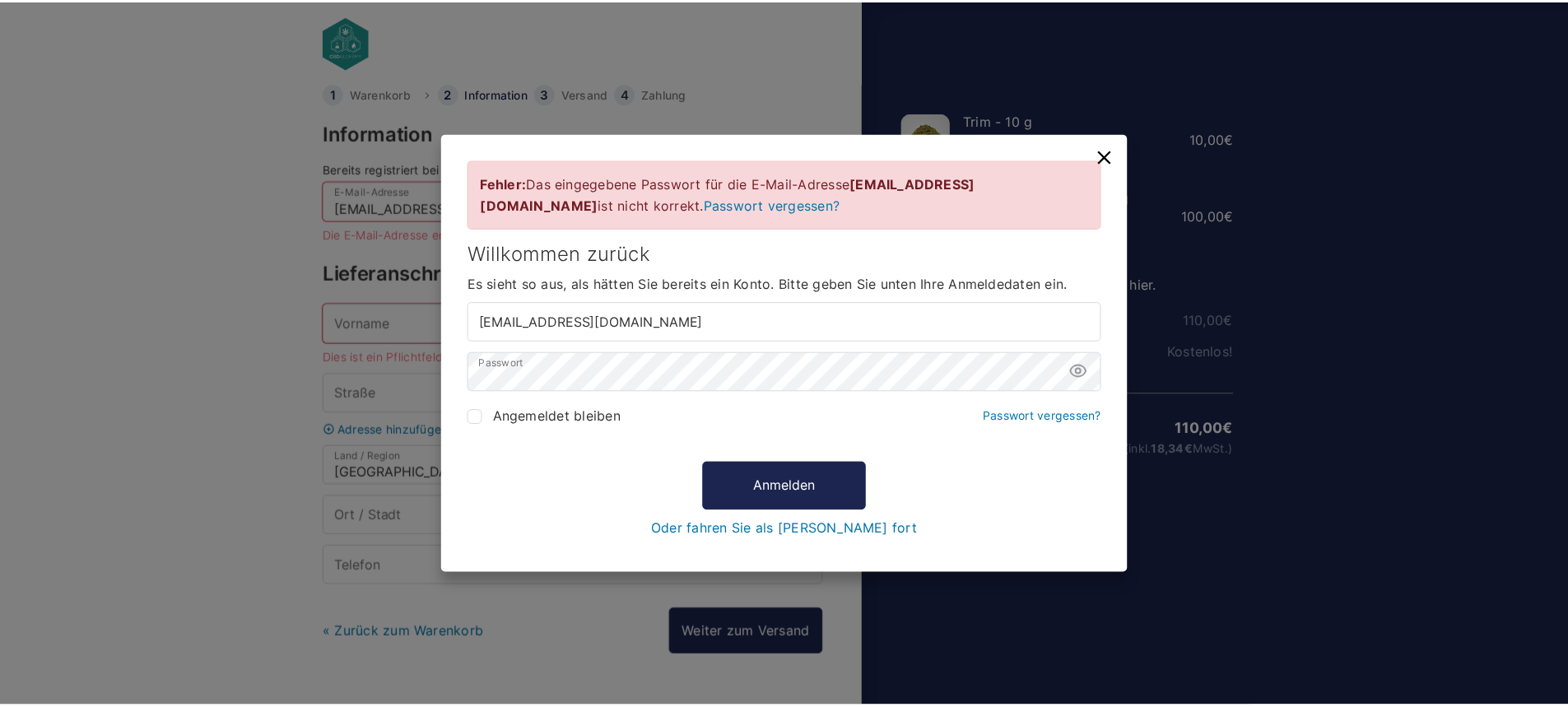
scroll to position [11, 0]
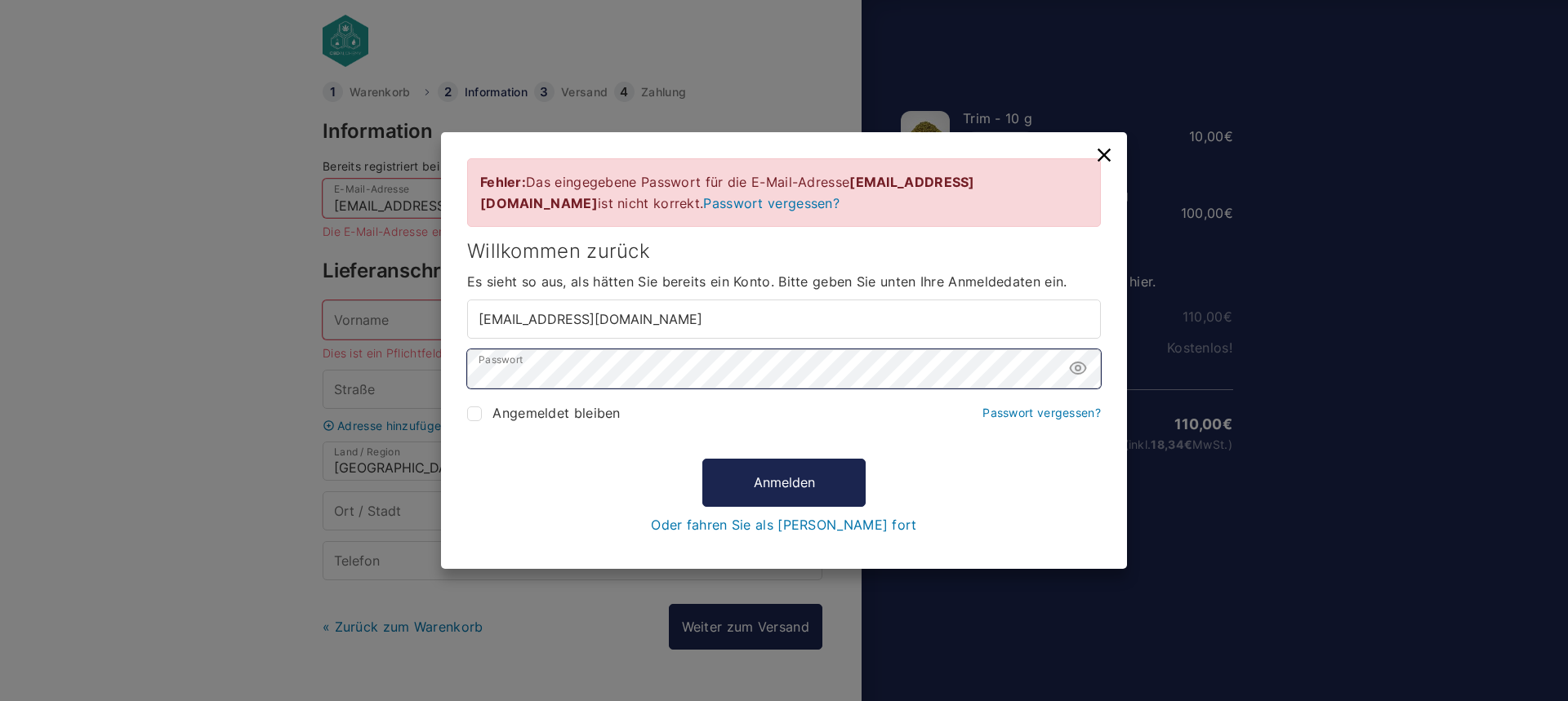
click at [392, 373] on div "Fehler: Das eingegebene Passwort für die E-Mail-Adresse [EMAIL_ADDRESS][DOMAIN_…" at bounding box center [784, 350] width 1568 height 701
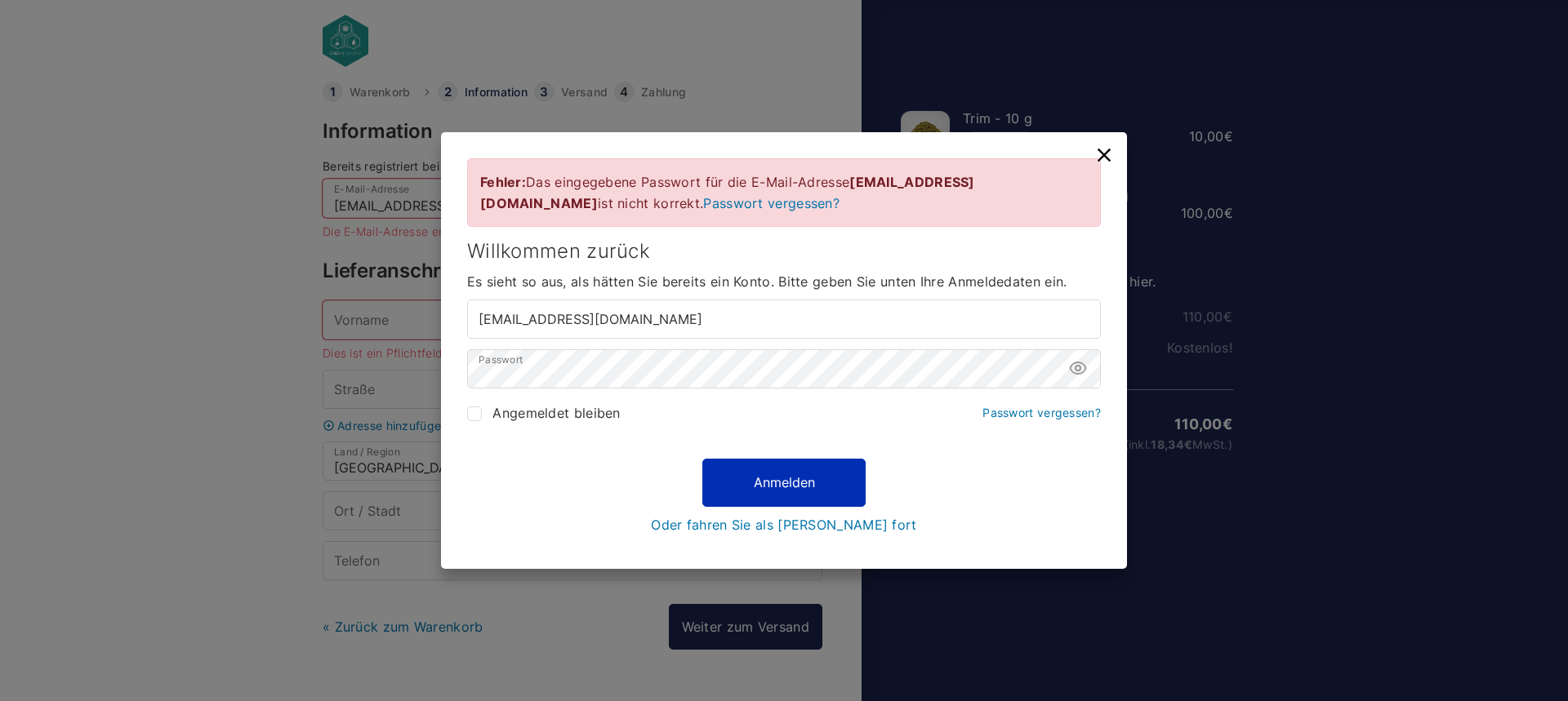
click at [781, 465] on button "Anmelden" at bounding box center [784, 482] width 163 height 47
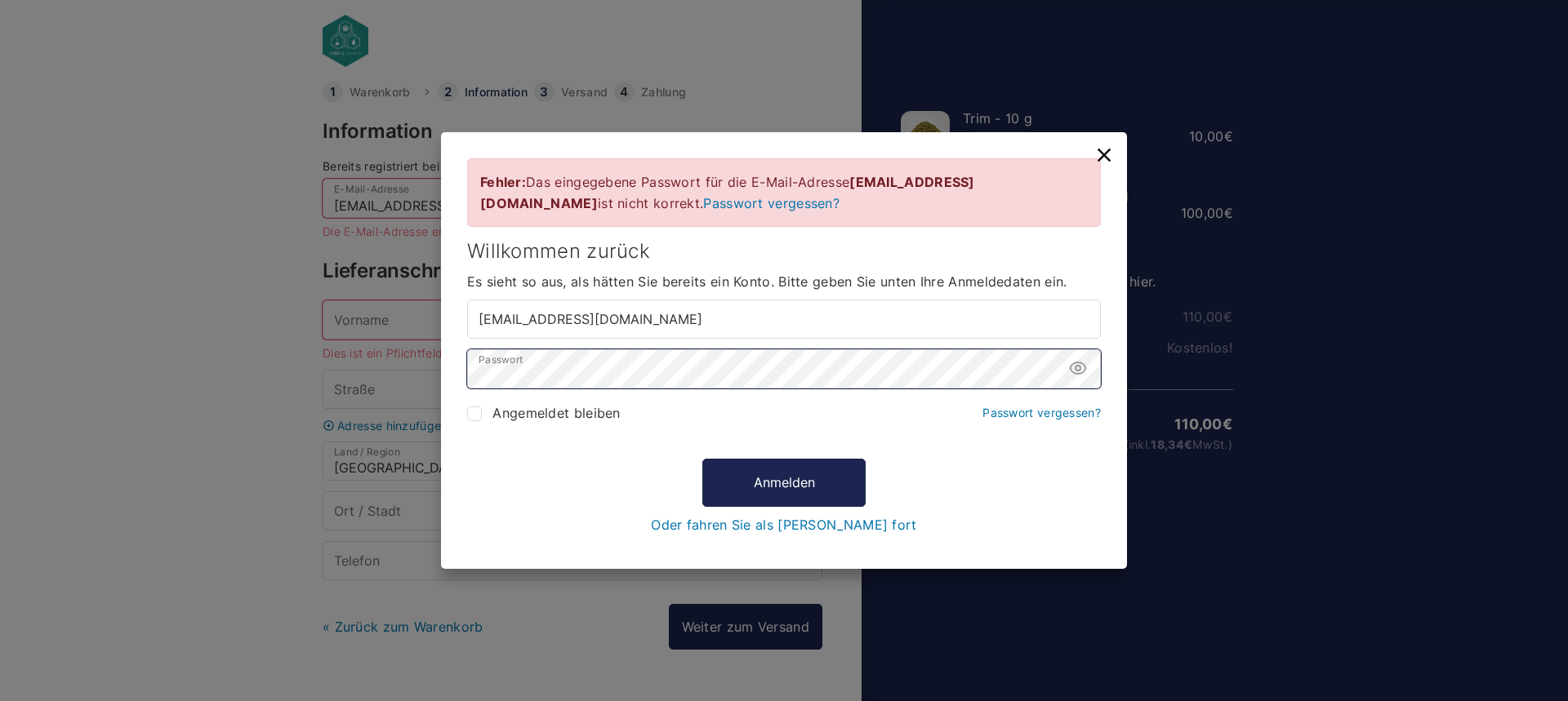
click at [411, 374] on div "Fehler: Das eingegebene Passwort für die E-Mail-Adresse [EMAIL_ADDRESS][DOMAIN_…" at bounding box center [784, 350] width 1568 height 701
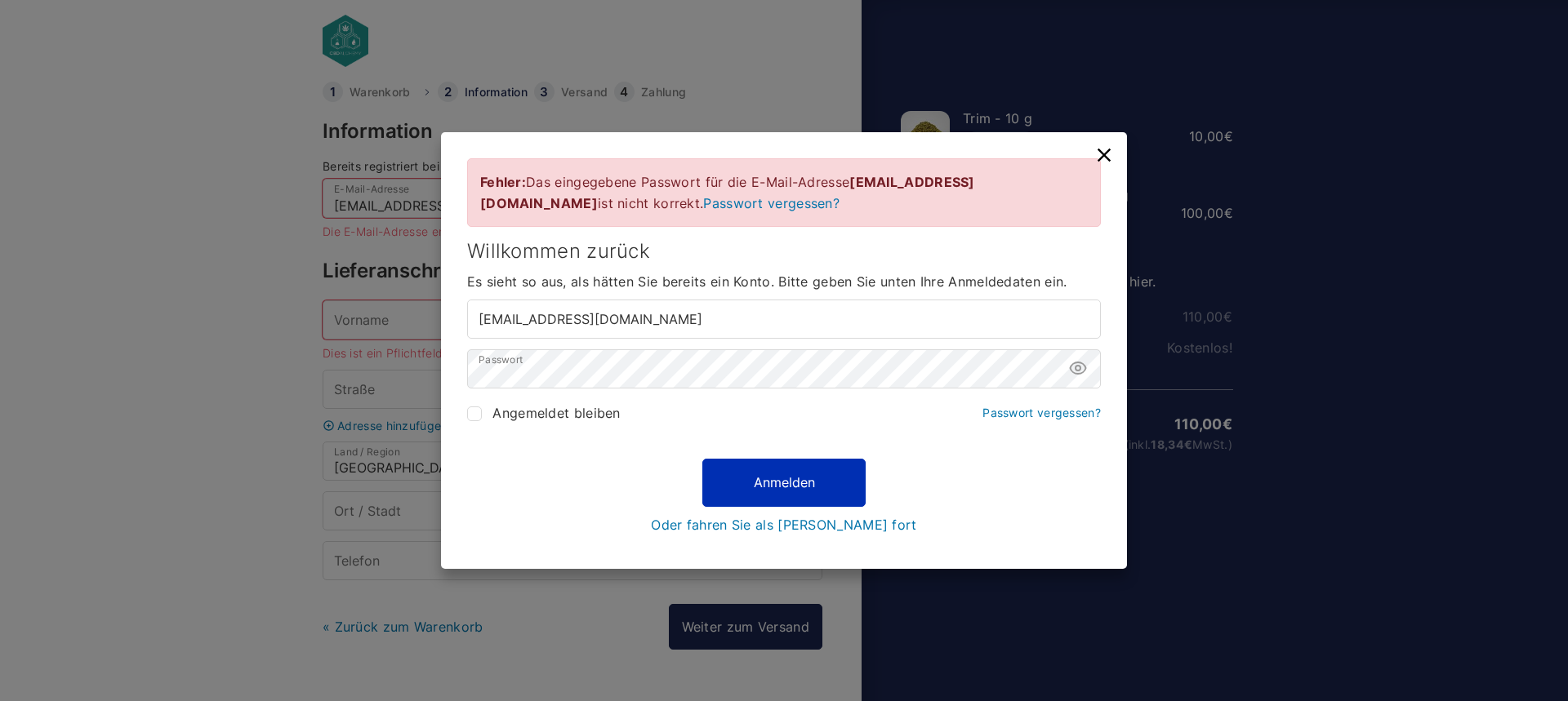
click at [814, 488] on button "Anmelden" at bounding box center [784, 482] width 163 height 47
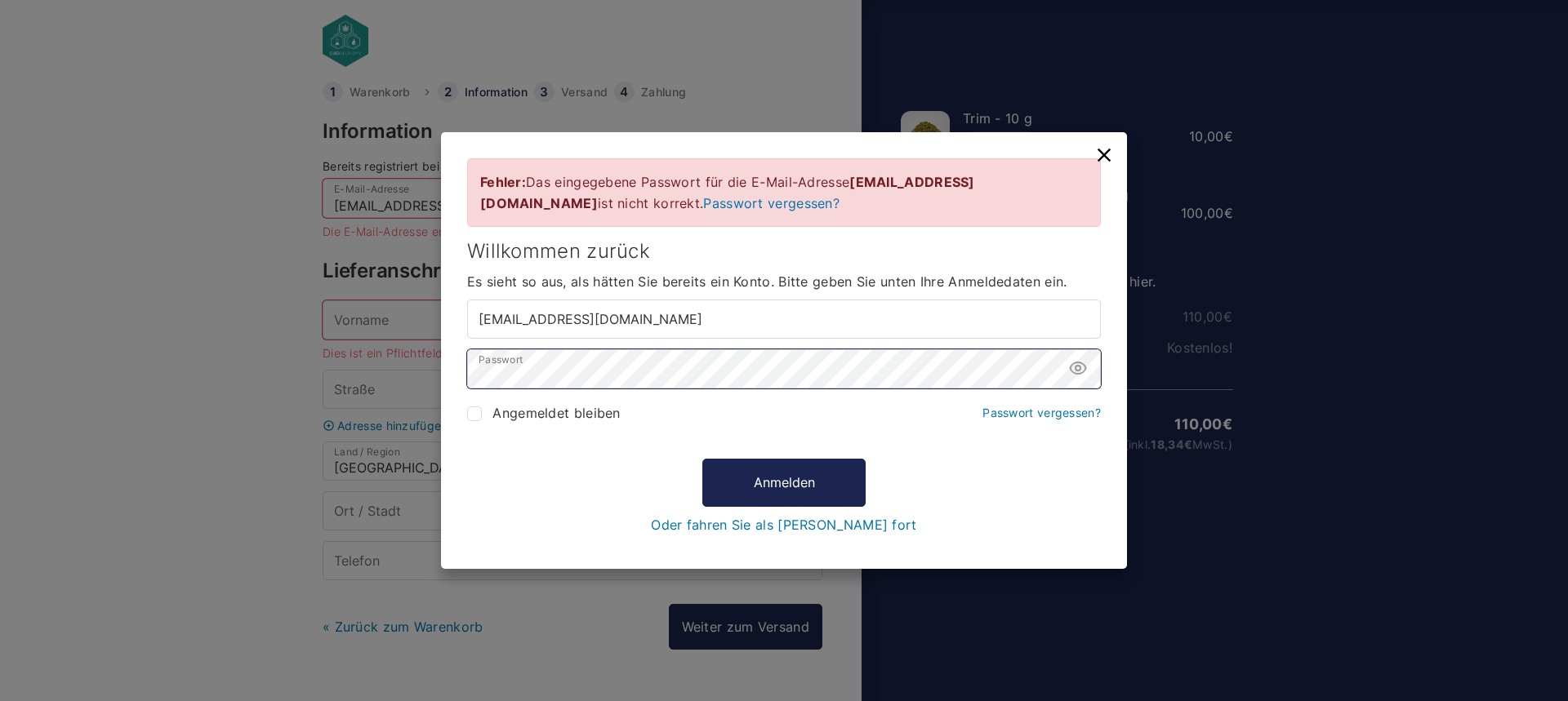
click at [332, 384] on div "Fehler: Das eingegebene Passwort für die E-Mail-Adresse [EMAIL_ADDRESS][DOMAIN_…" at bounding box center [784, 350] width 1568 height 701
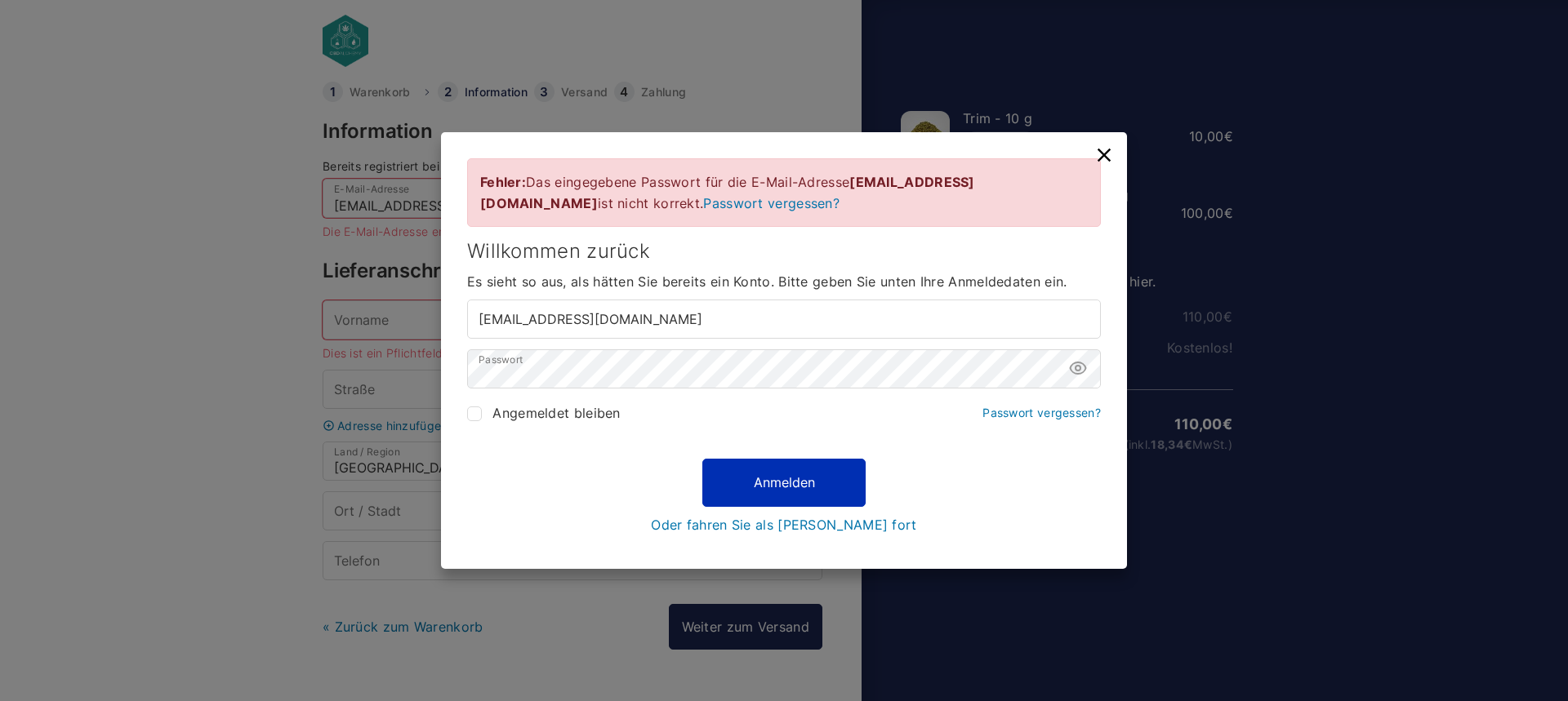
click at [792, 482] on button "Anmelden" at bounding box center [784, 482] width 163 height 47
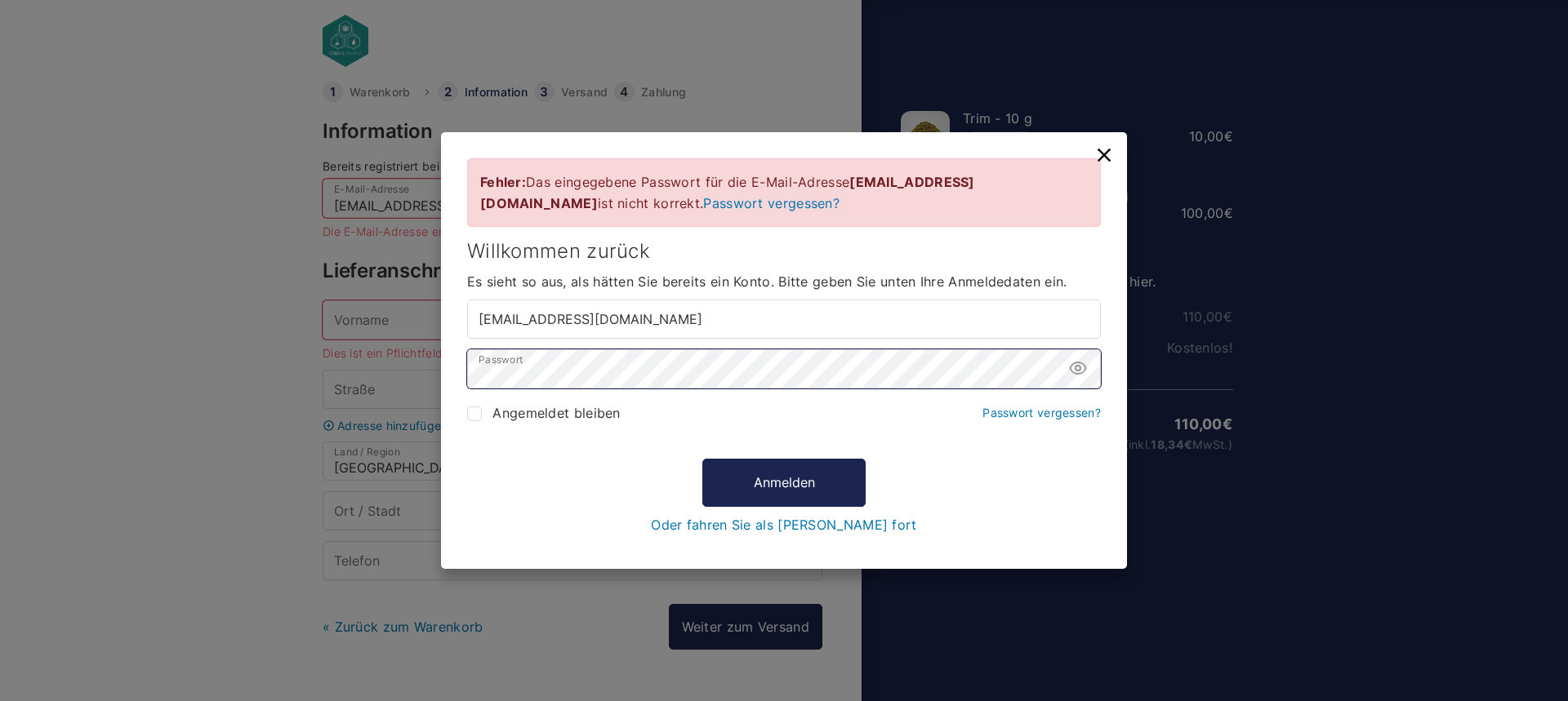
click at [445, 378] on div "Fehler: Das eingegebene Passwort für die E-Mail-Adresse [EMAIL_ADDRESS][DOMAIN_…" at bounding box center [784, 350] width 686 height 437
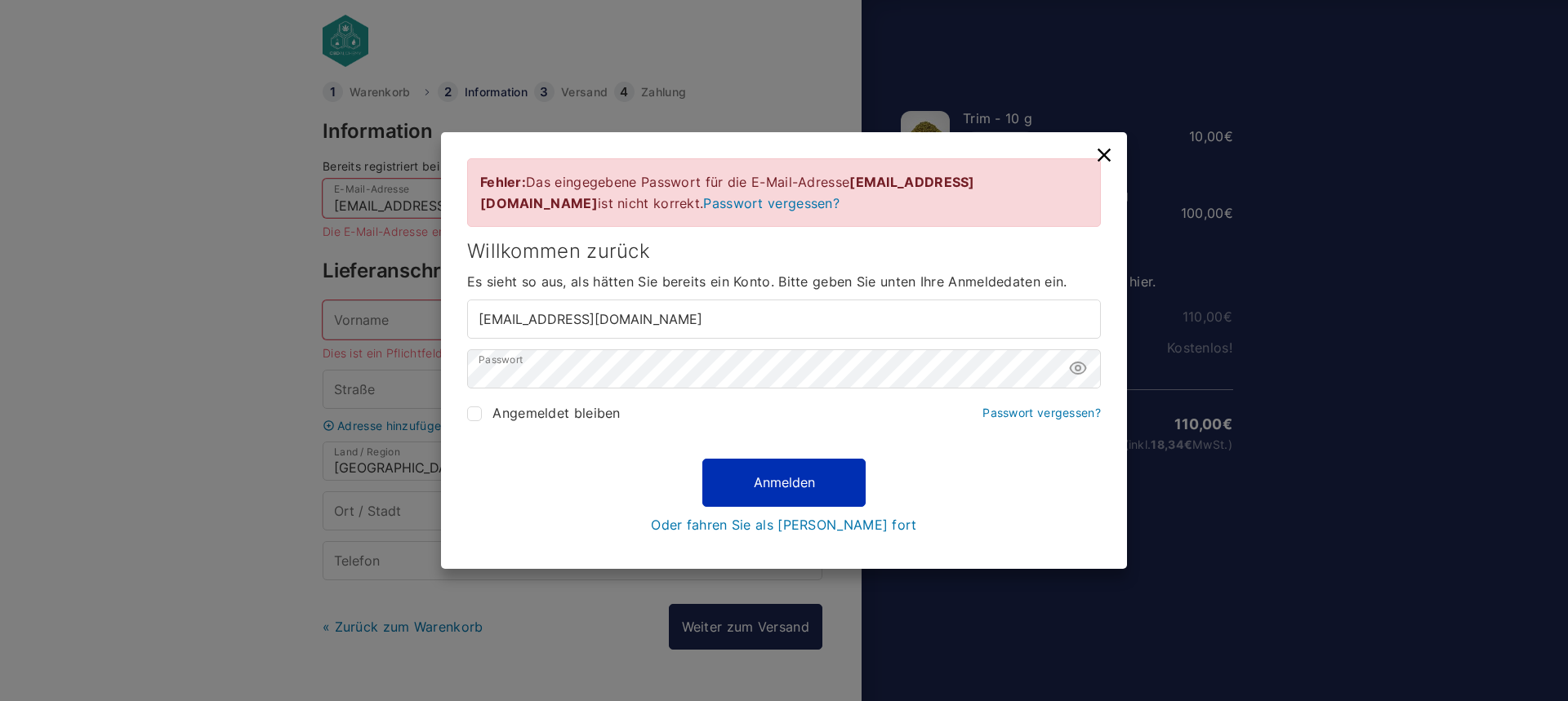
click at [761, 477] on button "Anmelden" at bounding box center [784, 482] width 163 height 47
click at [703, 198] on link "Passwort vergessen?" at bounding box center [771, 203] width 136 height 16
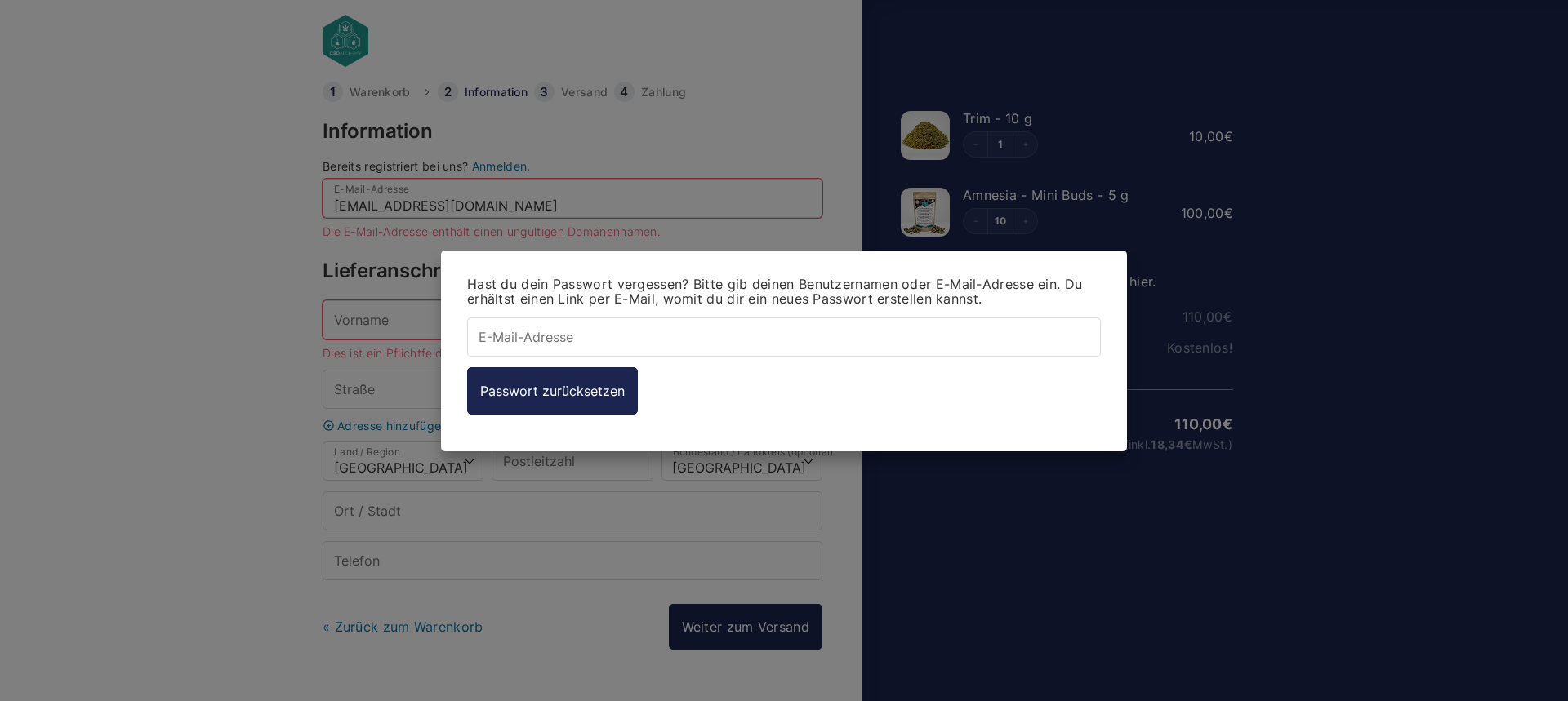
type input "[EMAIL_ADDRESS][DOMAIN_NAME]"
click at [601, 391] on button "Passwort zurücksetzen" at bounding box center [552, 390] width 170 height 47
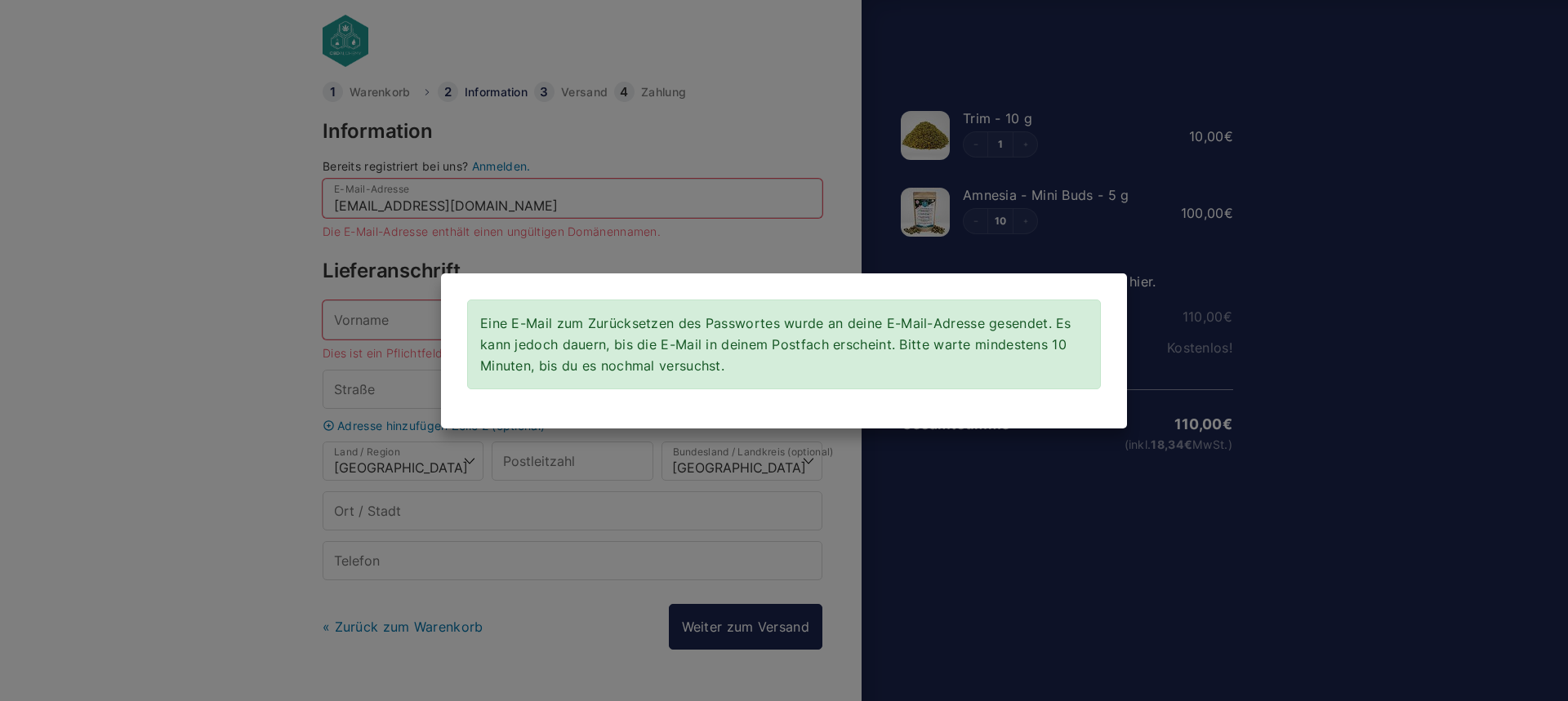
click at [420, 138] on div "Eine E-Mail zum Zurücksetzen des Passwortes wurde an deine E-Mail-Adresse gesen…" at bounding box center [784, 350] width 1568 height 701
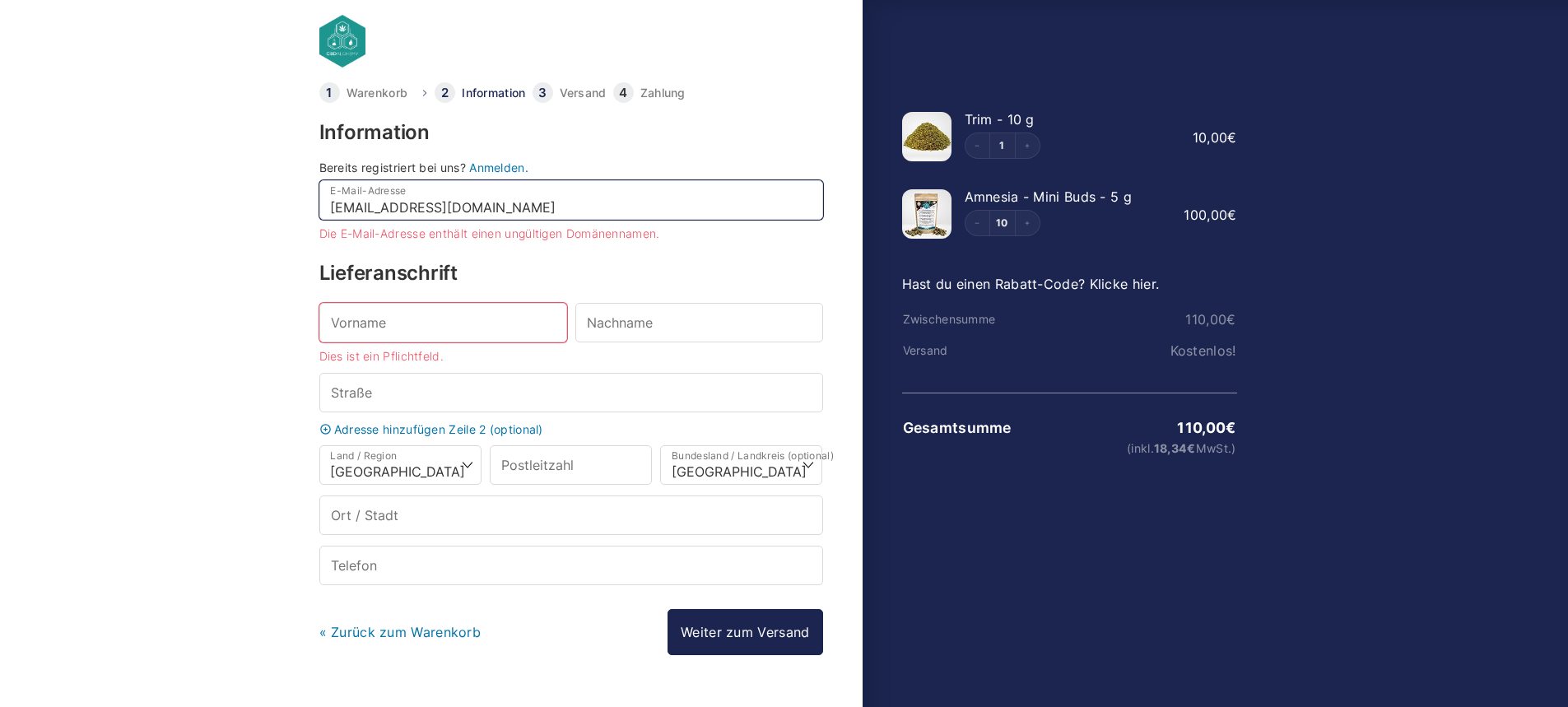
click at [540, 209] on input "[EMAIL_ADDRESS][DOMAIN_NAME]" at bounding box center [571, 200] width 504 height 40
click at [407, 333] on input "Vorname *" at bounding box center [442, 322] width 248 height 40
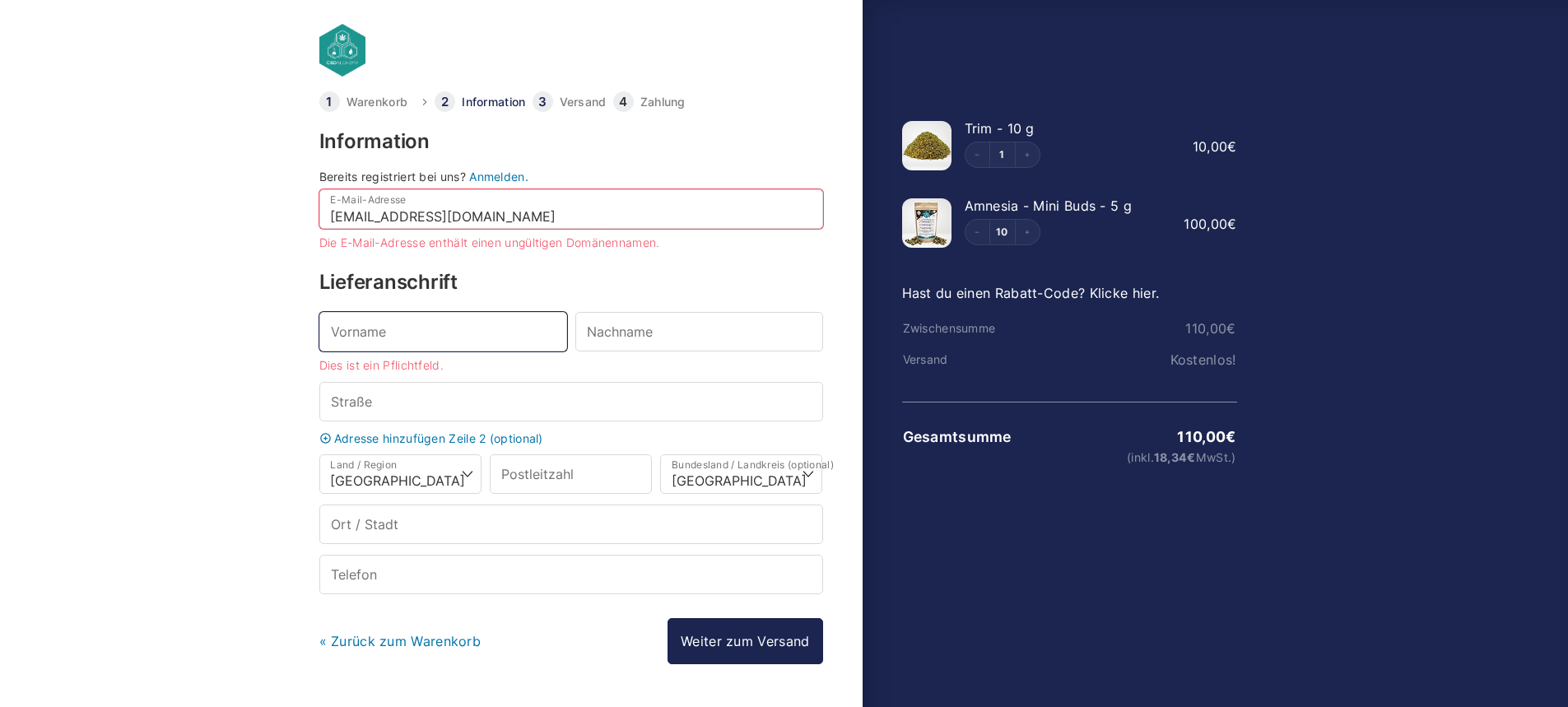
scroll to position [0, 0]
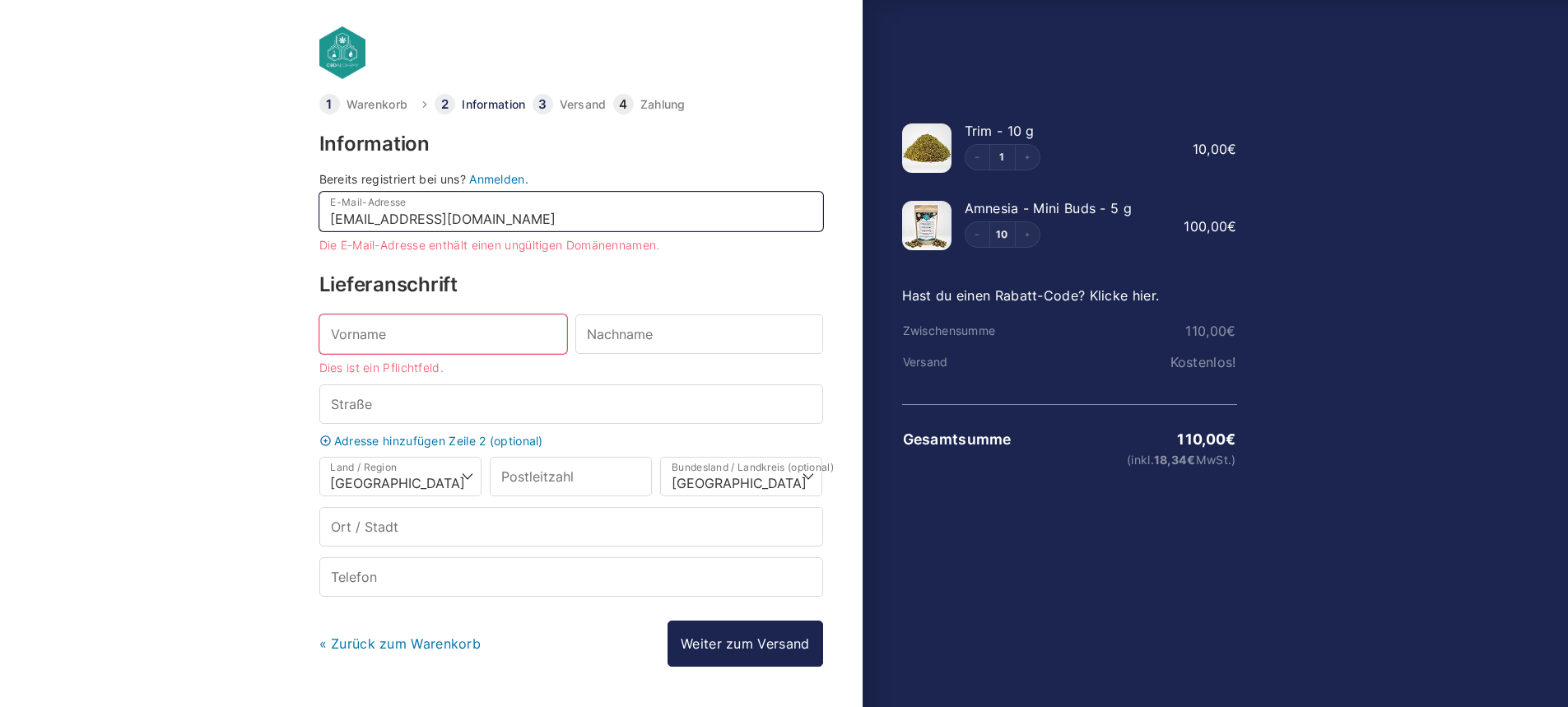
drag, startPoint x: 494, startPoint y: 222, endPoint x: 289, endPoint y: 220, distance: 205.0
click at [289, 220] on body "Warenkorb Information Versand Zahlung Information Bereits registriert bei uns? …" at bounding box center [784, 327] width 1568 height 654
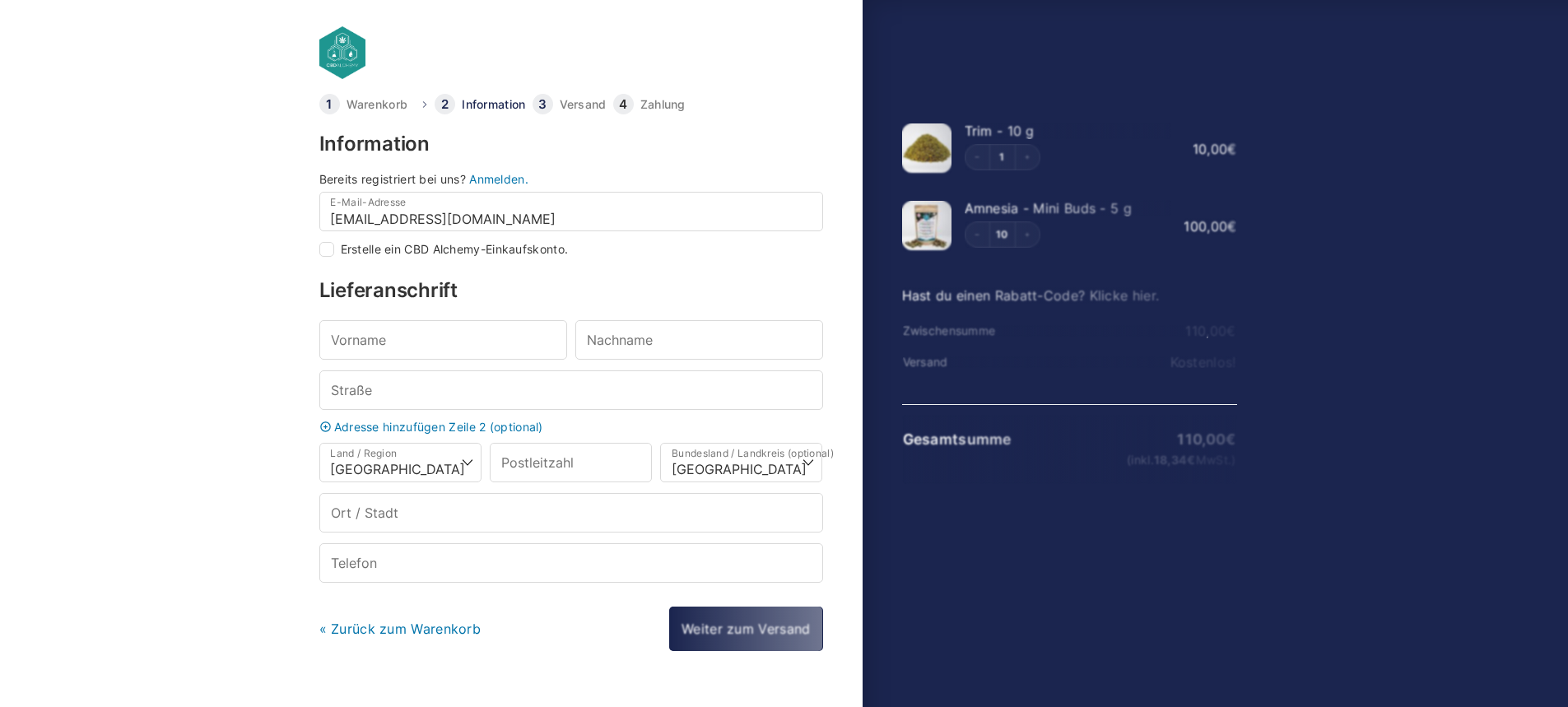
select select "DE-BE"
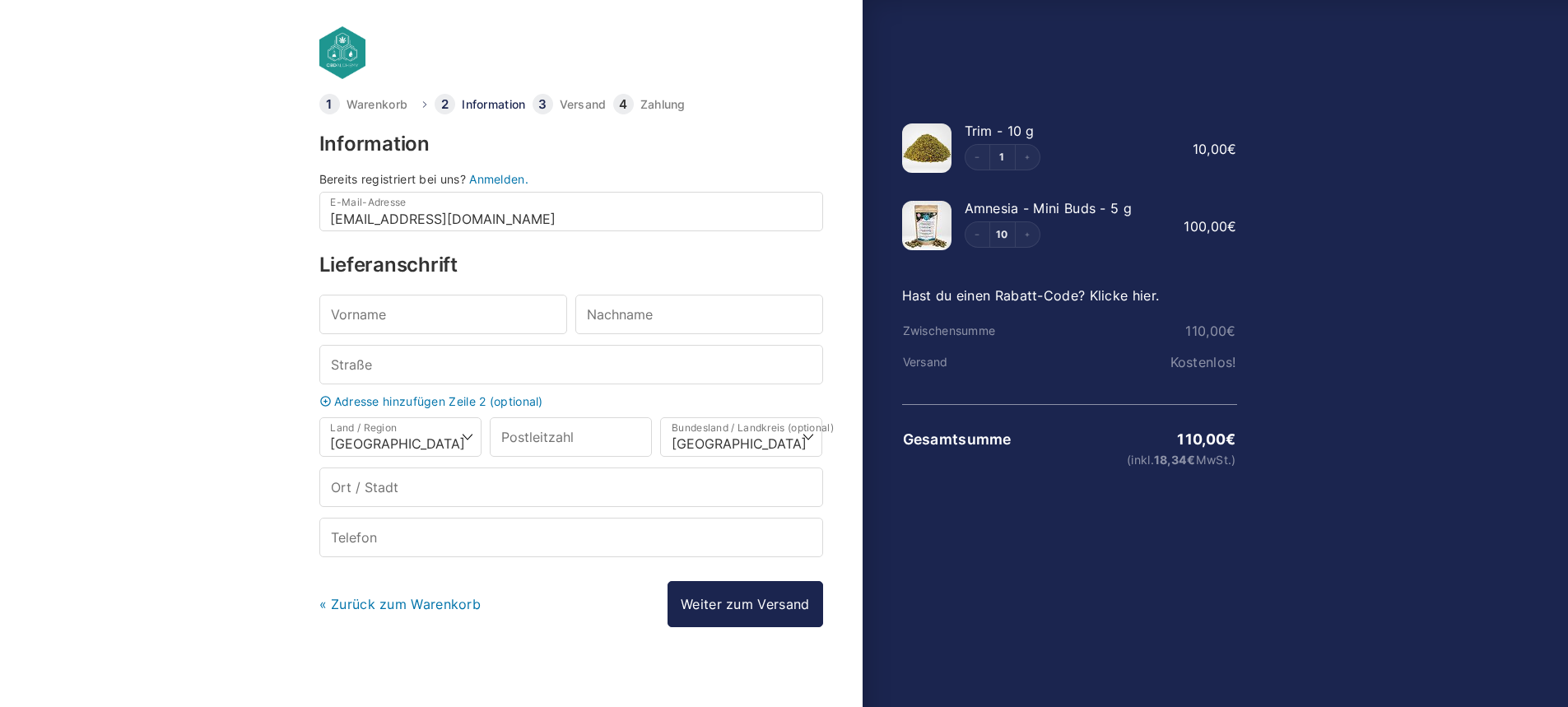
click at [389, 606] on link "« Zurück zum Warenkorb" at bounding box center [400, 604] width 162 height 16
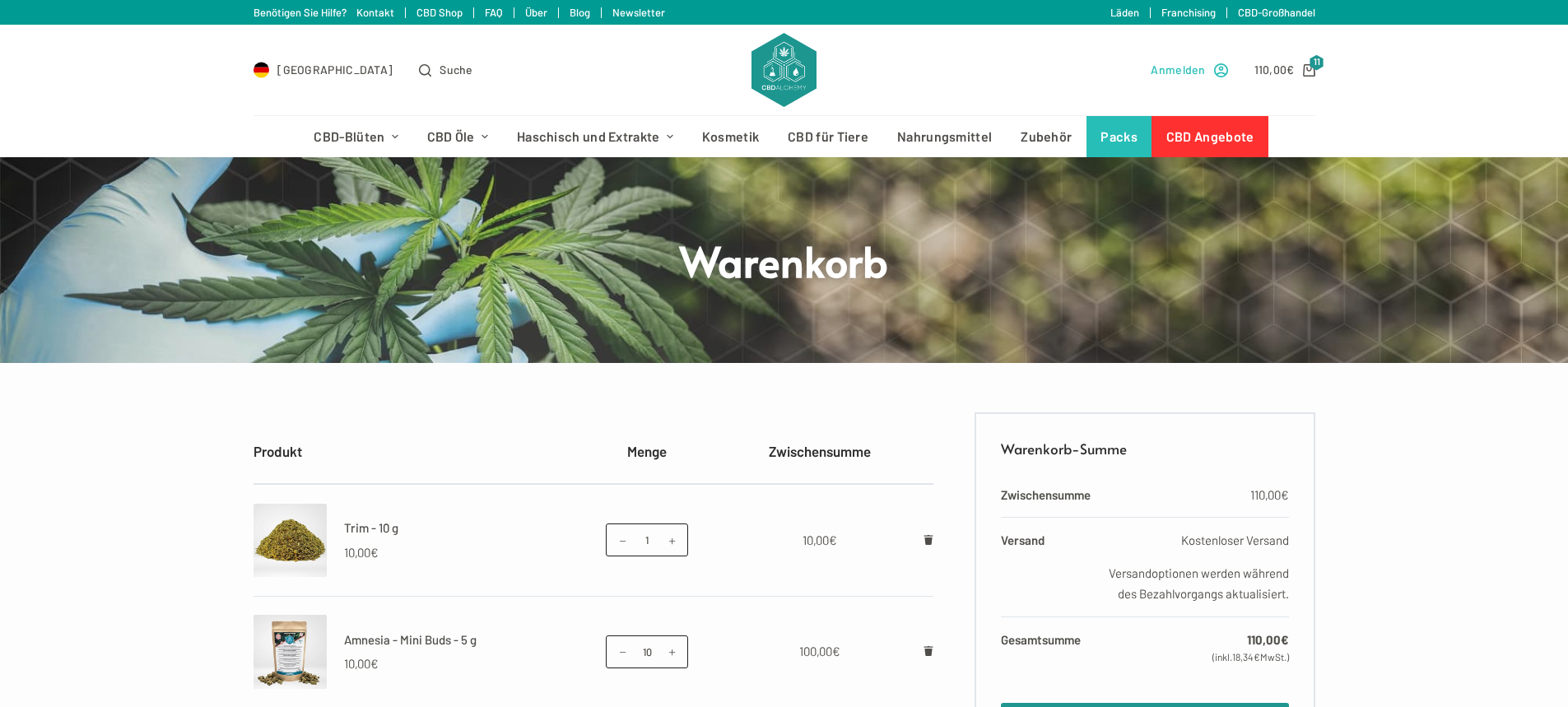
click at [1195, 72] on span "Anmelden" at bounding box center [1177, 70] width 54 height 19
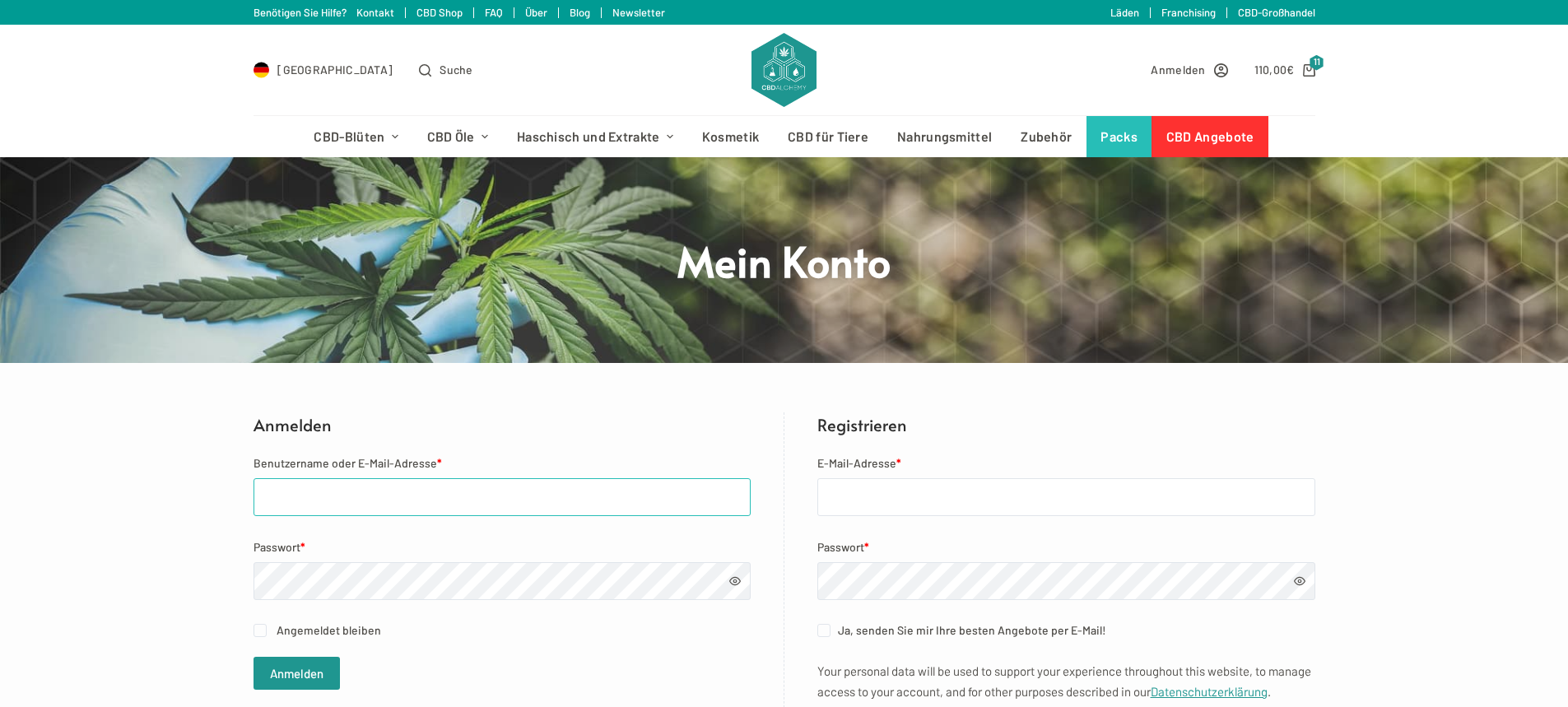
click at [350, 503] on input "Benutzername oder E-Mail-Adresse *" at bounding box center [502, 497] width 498 height 38
paste input "[EMAIL_ADDRESS][DOMAIN_NAME]"
type input "[EMAIL_ADDRESS][DOMAIN_NAME]"
click at [254, 657] on button "Anmelden" at bounding box center [297, 673] width 86 height 33
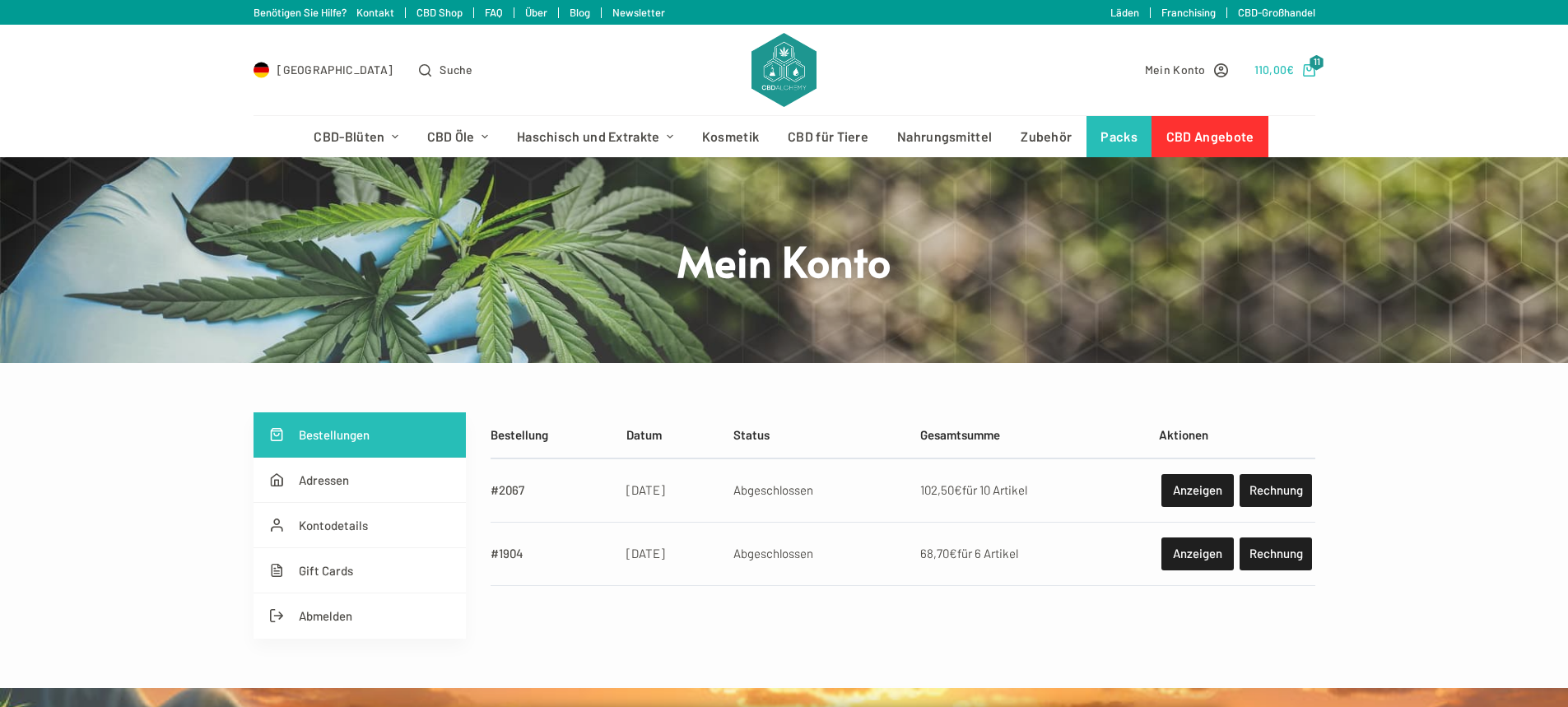
click at [1301, 69] on link "110,00 € 11" at bounding box center [1285, 70] width 61 height 19
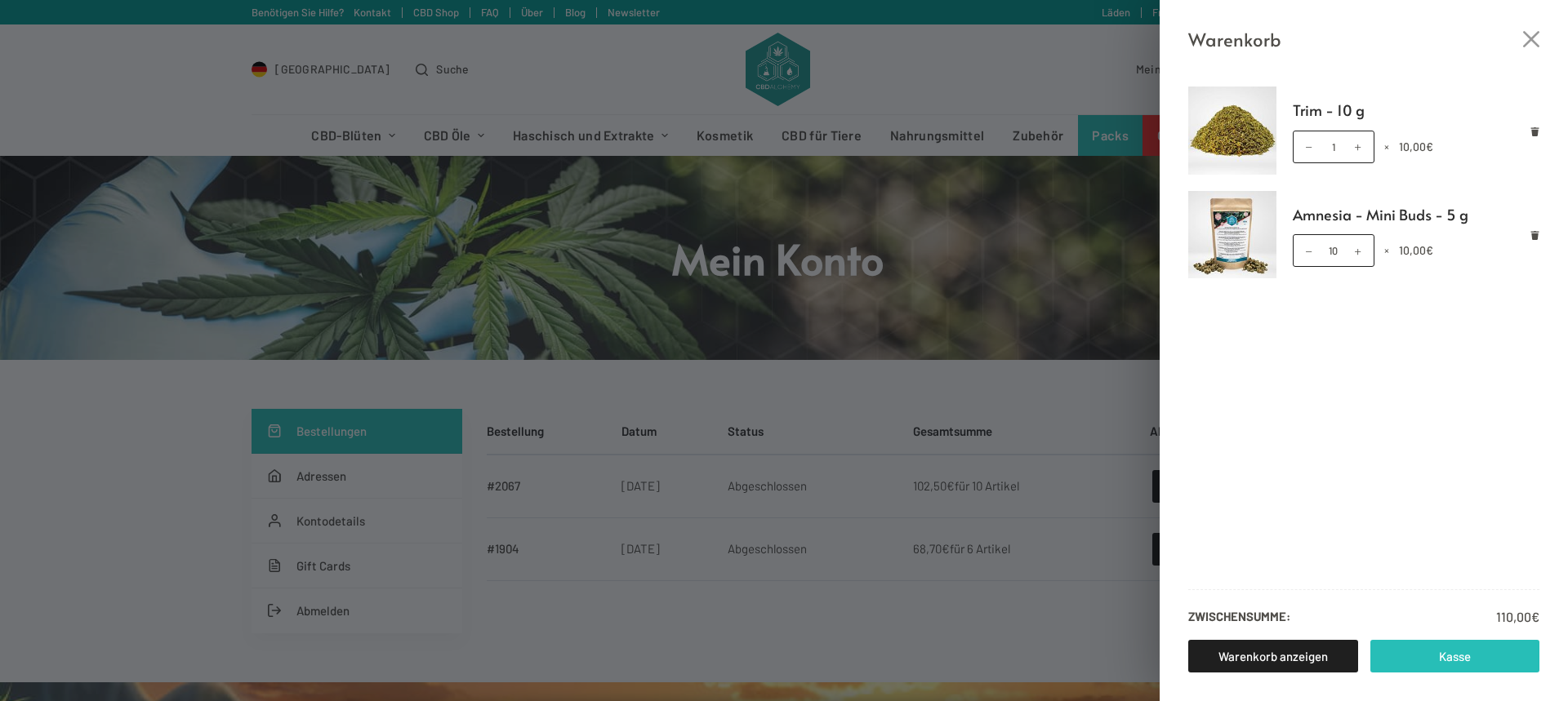
click at [1462, 660] on link "Kasse" at bounding box center [1455, 656] width 170 height 32
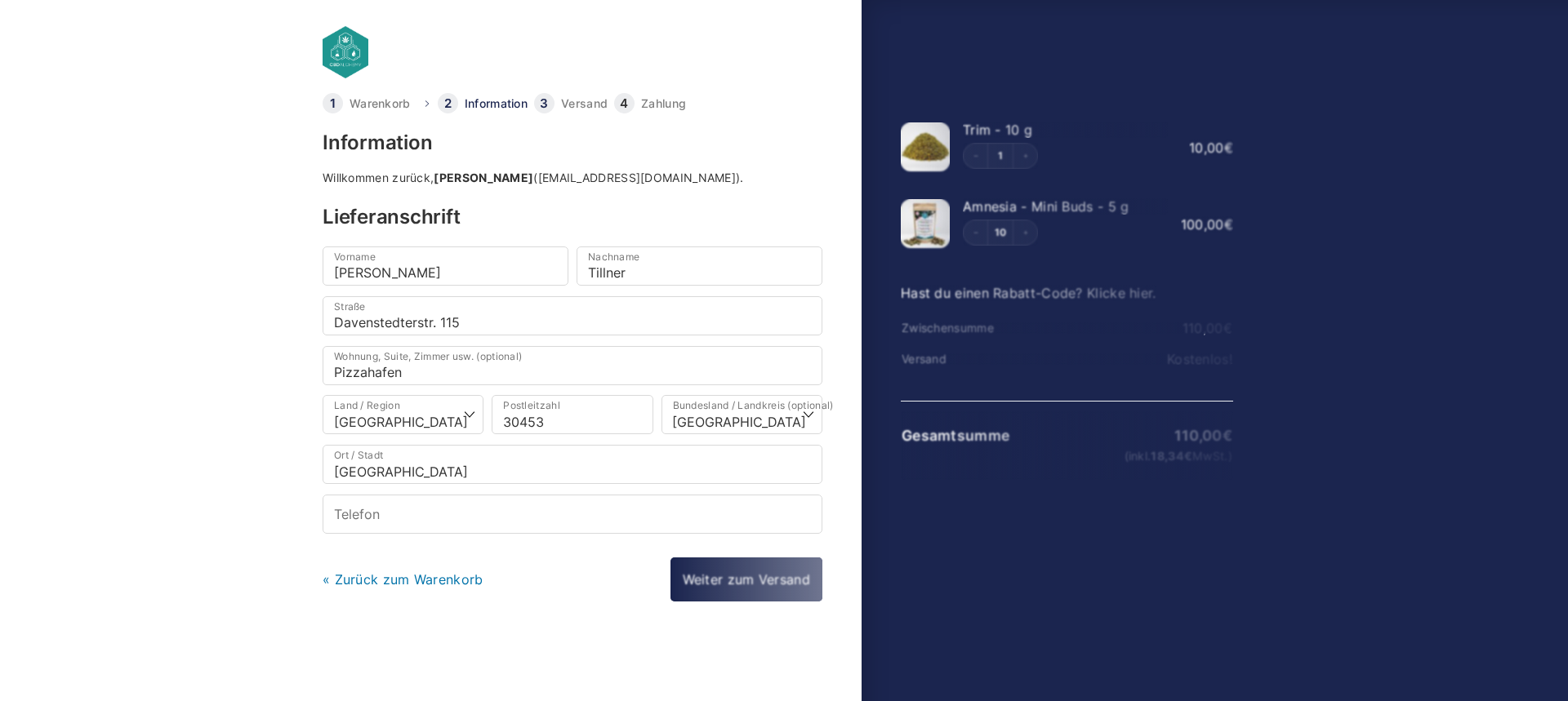
select select "DE-NI"
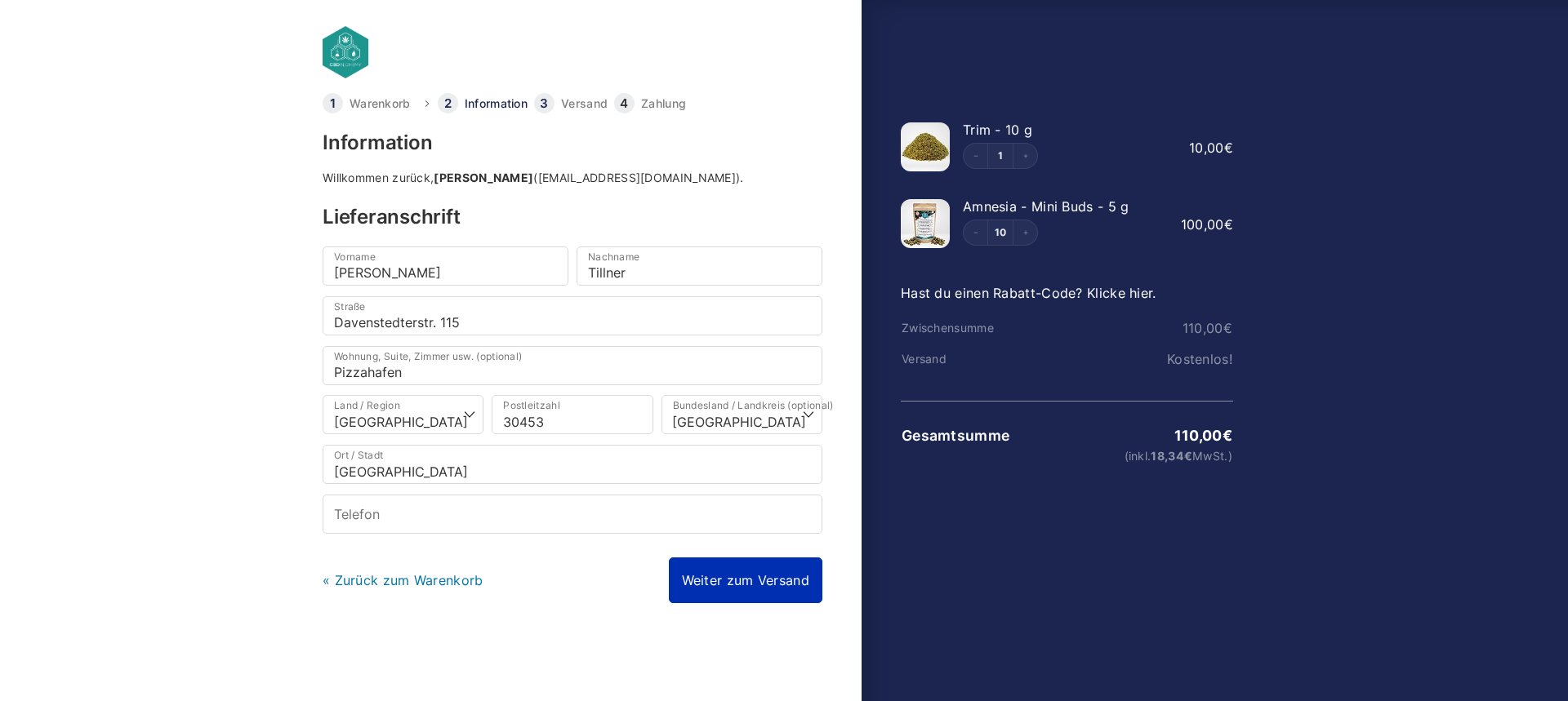
click at [747, 589] on link "Weiter zum Versand" at bounding box center [745, 580] width 153 height 45
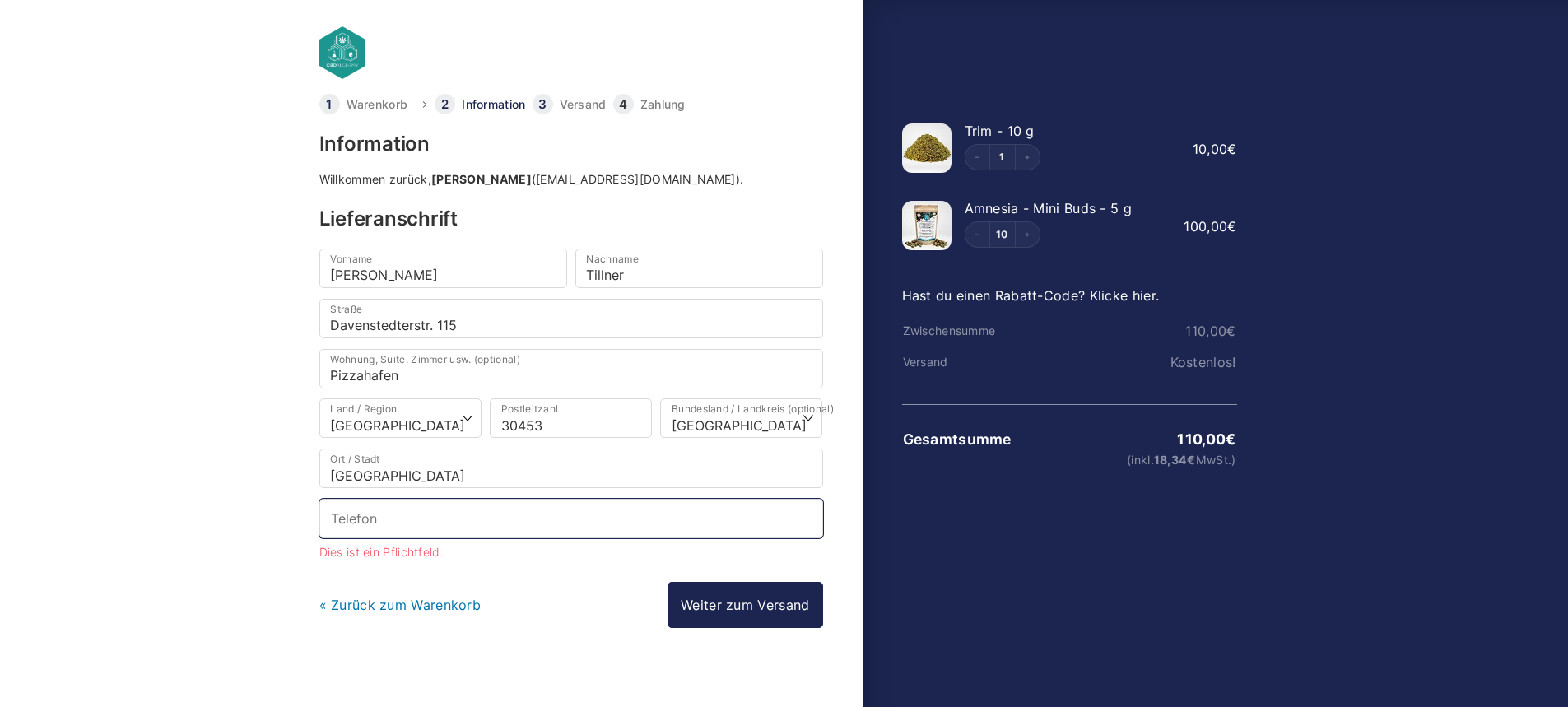
click at [492, 522] on input "Telefon *" at bounding box center [571, 518] width 504 height 40
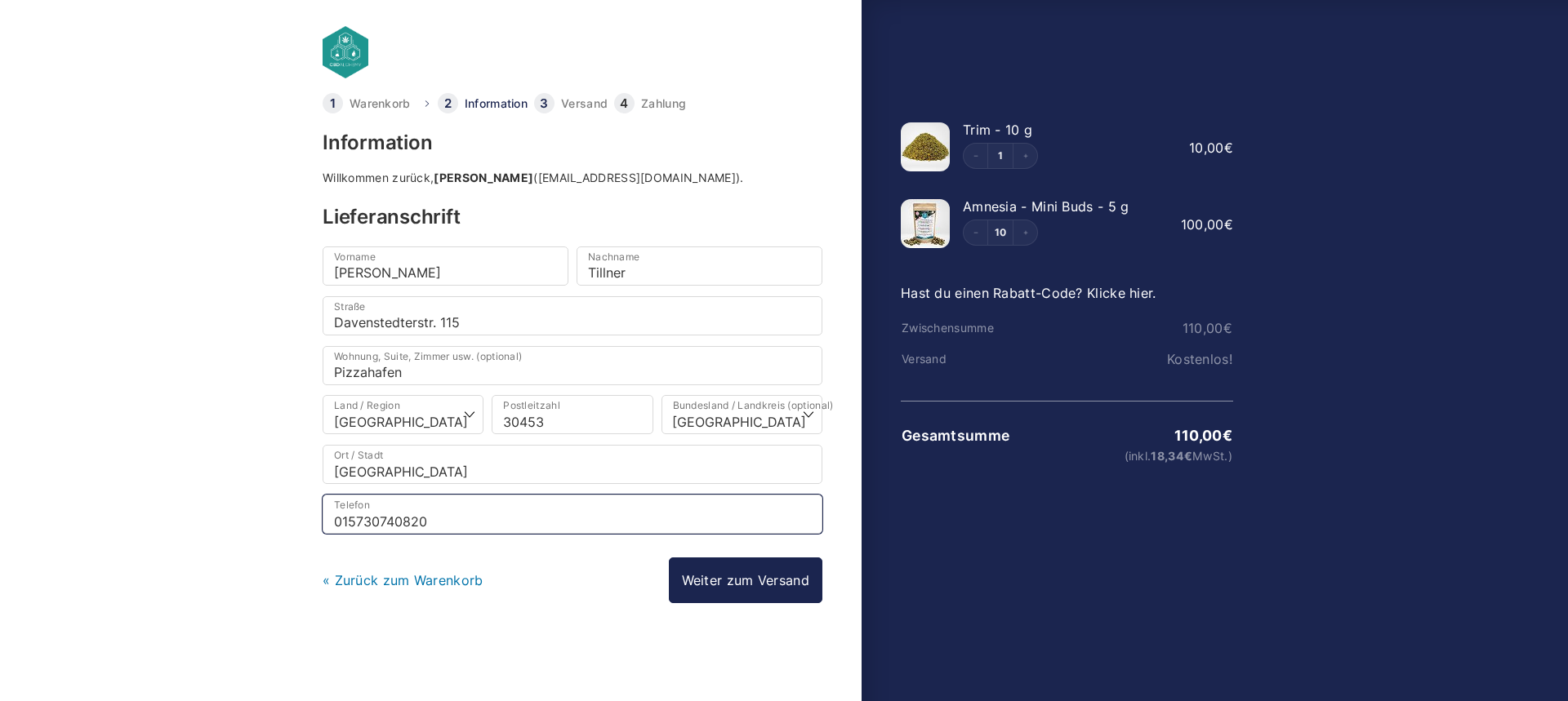
type input "015730740820"
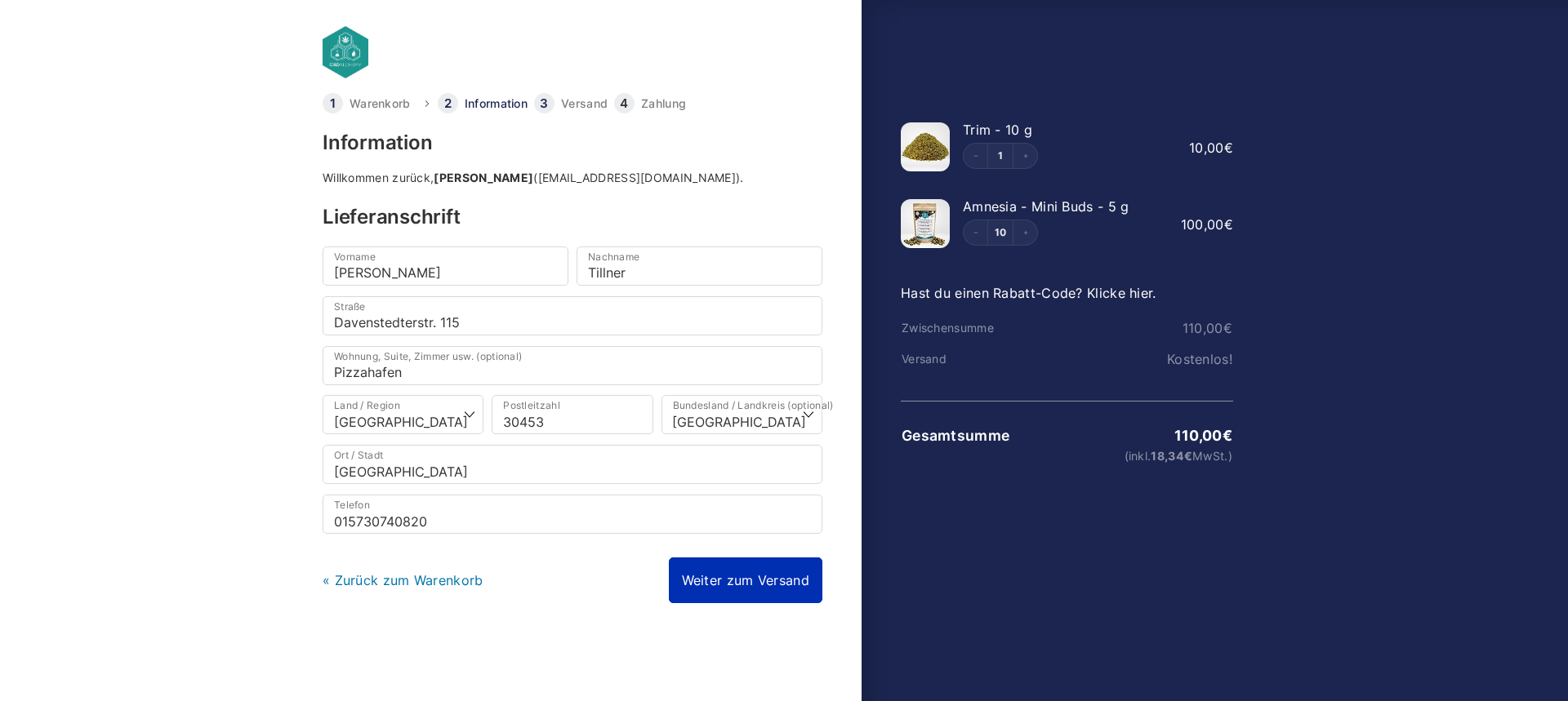
drag, startPoint x: 761, startPoint y: 523, endPoint x: 756, endPoint y: 584, distance: 61.2
click at [756, 584] on link "Weiter zum Versand" at bounding box center [745, 580] width 153 height 45
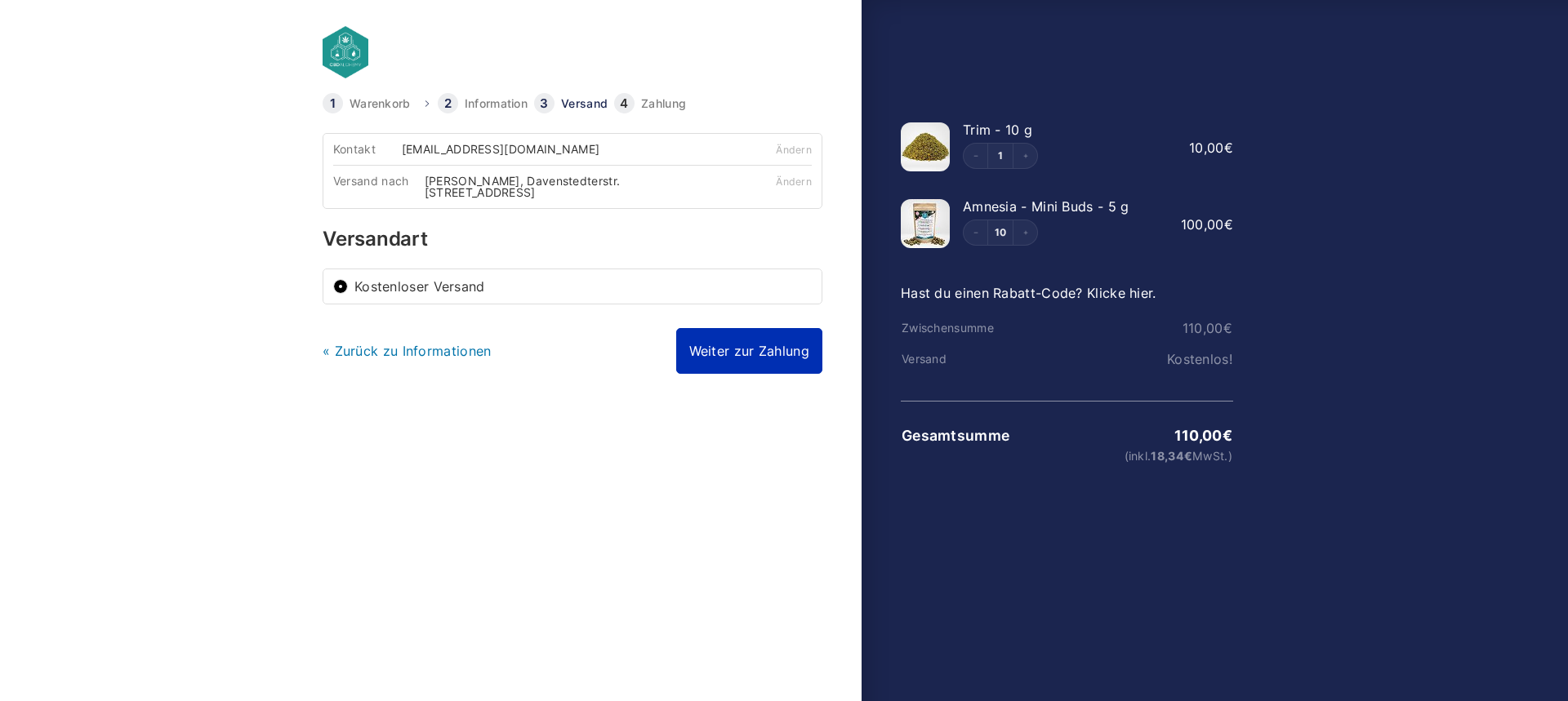
click at [756, 352] on link "Weiter zur Zahlung" at bounding box center [748, 350] width 146 height 45
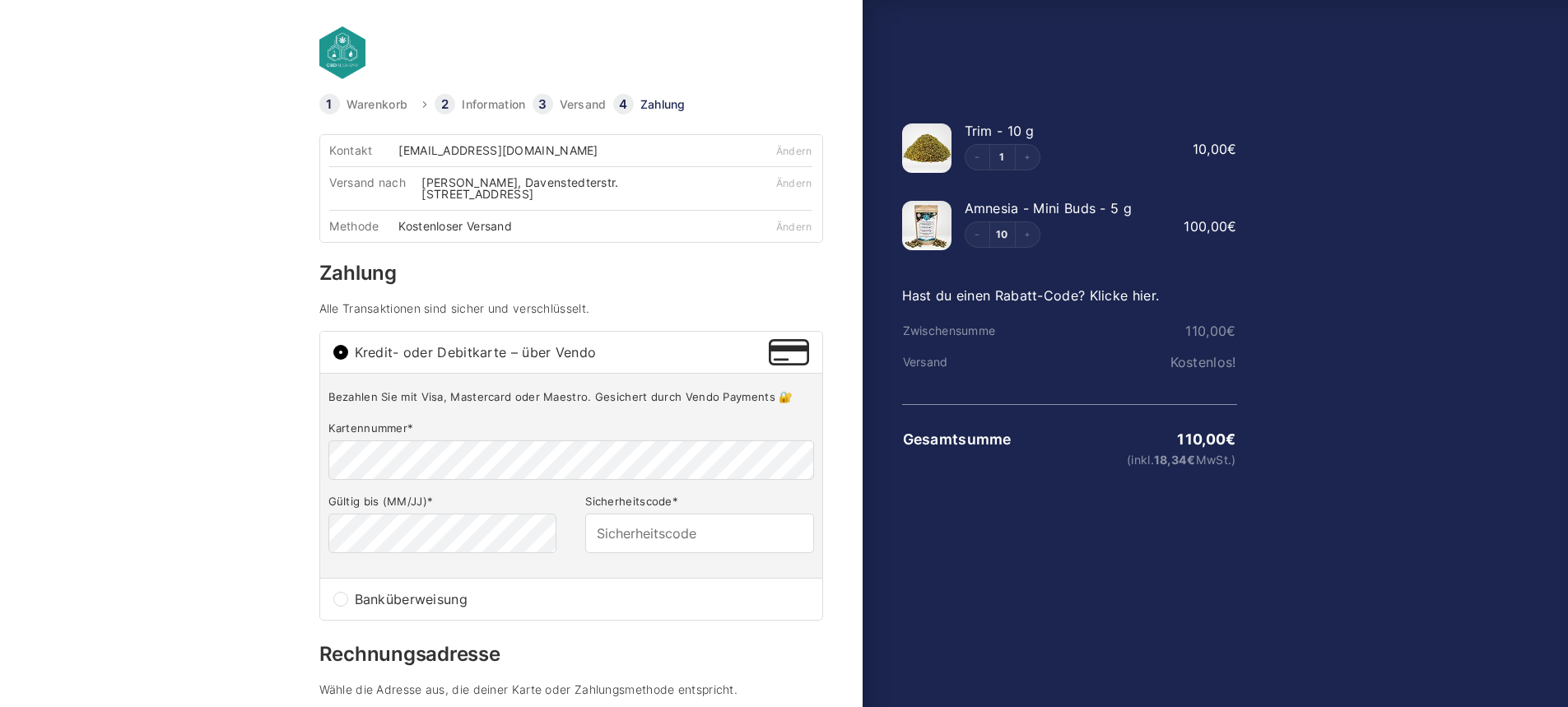
click at [342, 351] on input "Kredit- oder Debitkarte – über Vendo" at bounding box center [341, 352] width 15 height 15
click at [265, 342] on body "Warenkorb Information Versand Zahlung Information Willkommen zurück, Gerrit Til…" at bounding box center [784, 327] width 1568 height 654
click at [335, 239] on div "Methode Kostenloser Versand" at bounding box center [530, 225] width 403 height 32
click at [278, 256] on body "Warenkorb Information Versand Zahlung Information Willkommen zurück, Gerrit Til…" at bounding box center [784, 327] width 1568 height 654
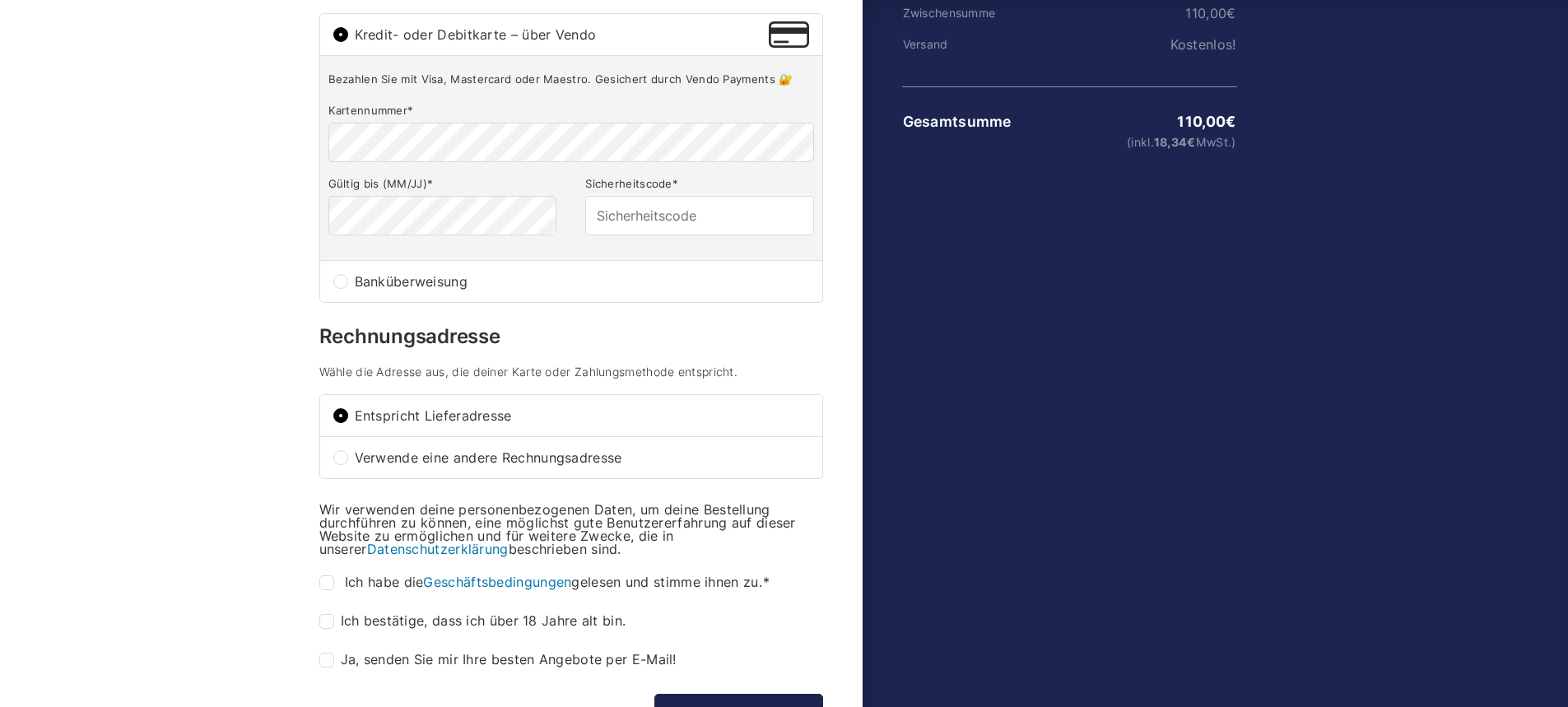
scroll to position [329, 0]
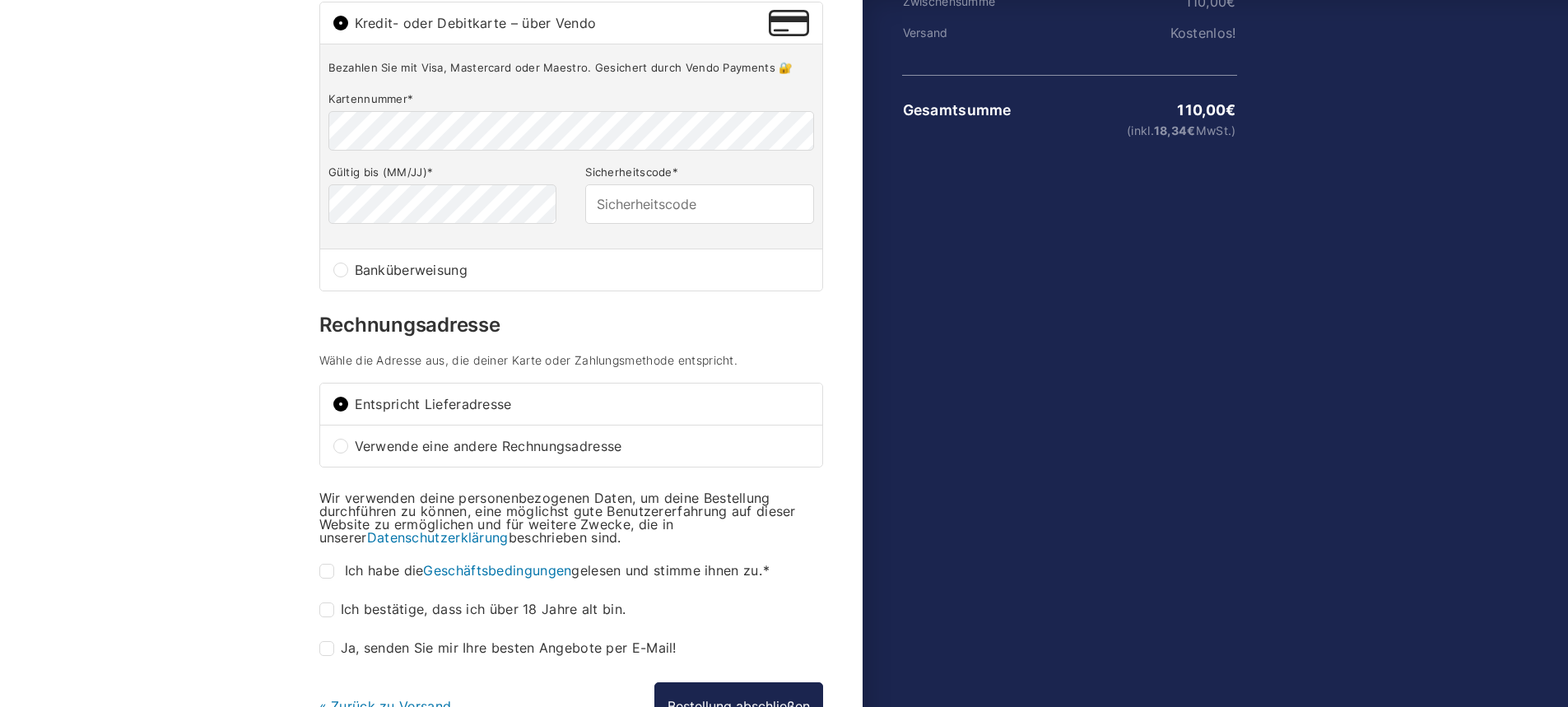
click at [343, 271] on input "Banküberweisung" at bounding box center [341, 269] width 15 height 15
radio input "true"
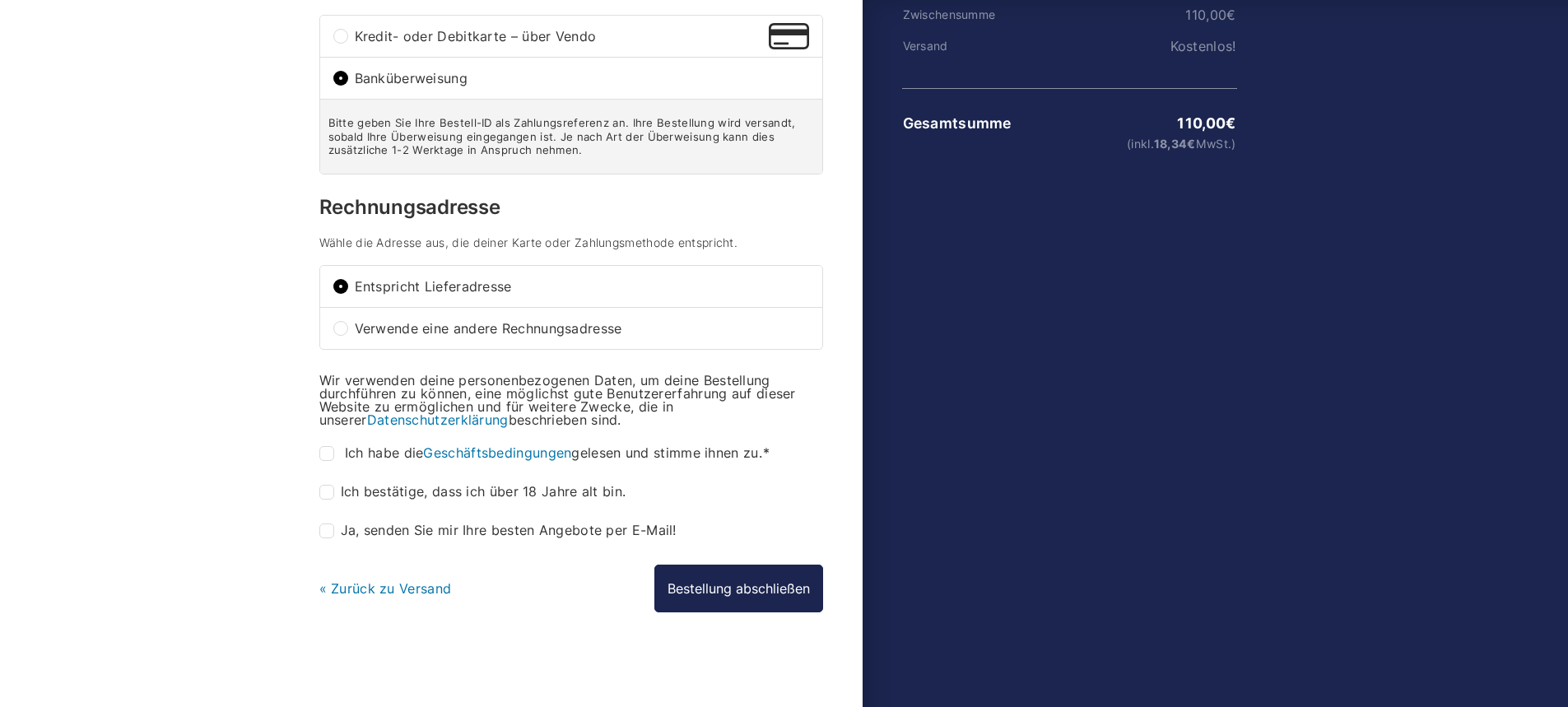
scroll to position [317, 0]
click at [322, 452] on input "Ich habe die Geschäftsbedingungen gelesen und stimme ihnen zu. *" at bounding box center [326, 451] width 15 height 15
checkbox input "true"
click at [327, 489] on input "Ich bestätige, dass ich über 18 Jahre alt bin. *" at bounding box center [326, 490] width 15 height 15
checkbox input "true"
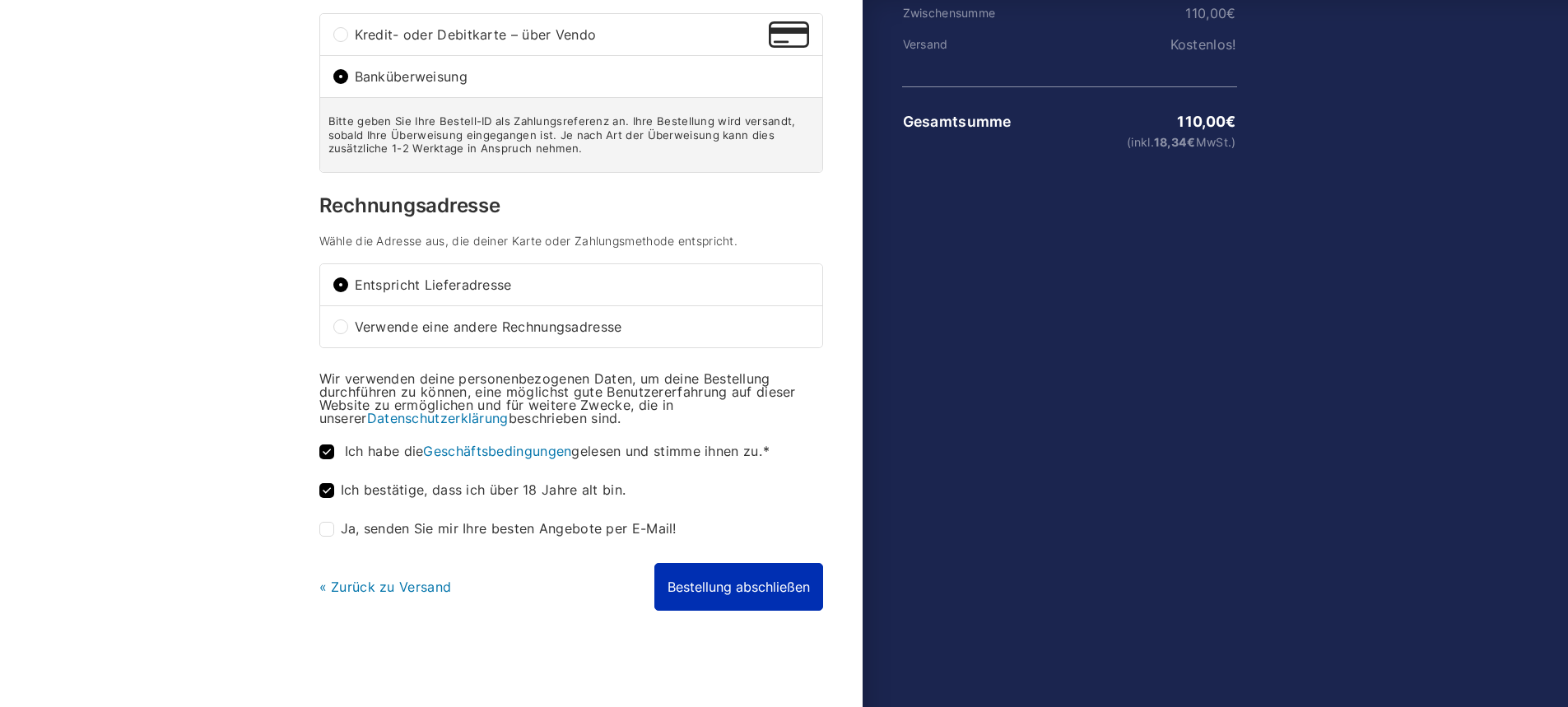
click at [736, 591] on button "Bestellung abschließen" at bounding box center [739, 586] width 169 height 47
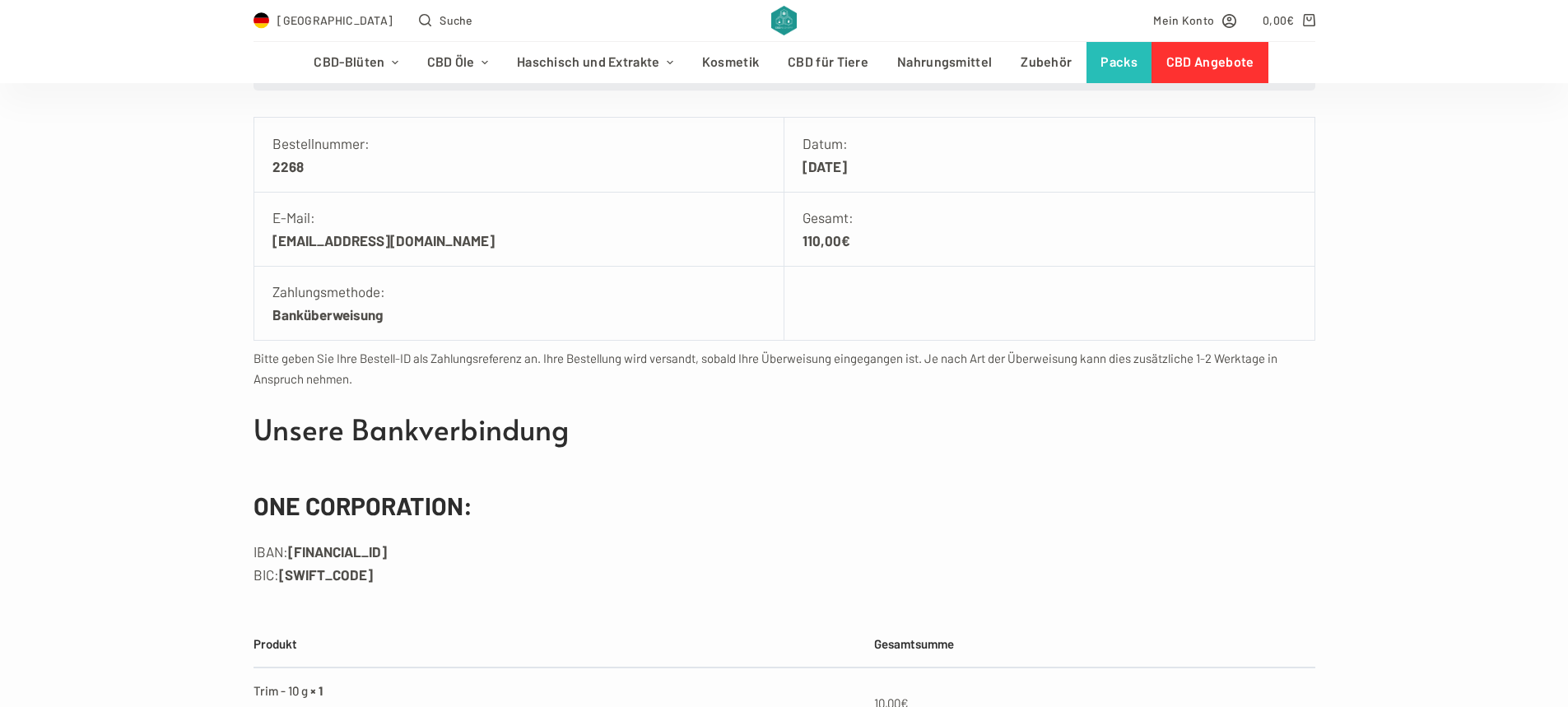
scroll to position [411, 0]
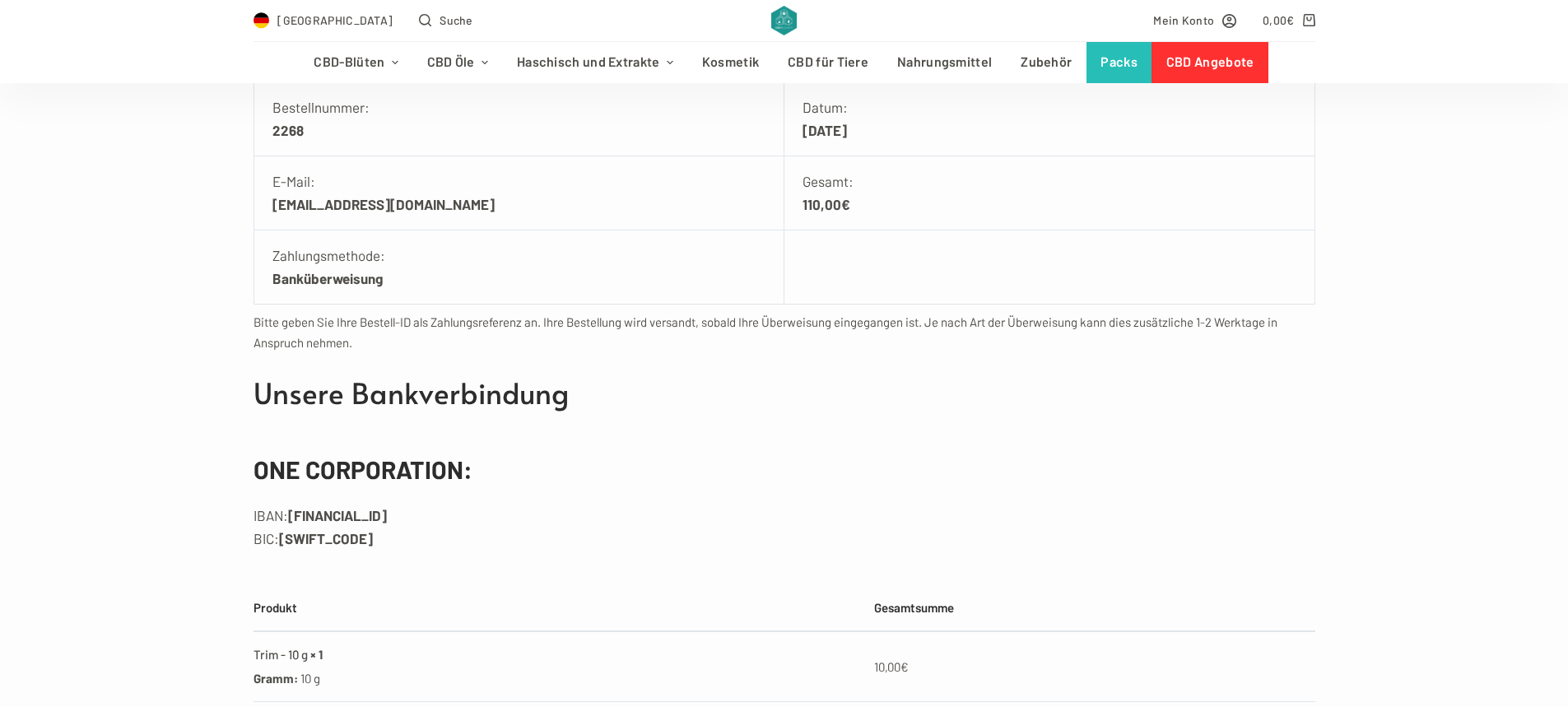
drag, startPoint x: 290, startPoint y: 516, endPoint x: 506, endPoint y: 510, distance: 216.1
click at [506, 510] on li "IBAN: [FINANCIAL_ID]" at bounding box center [784, 515] width 1062 height 23
copy strong "[FINANCIAL_ID]"
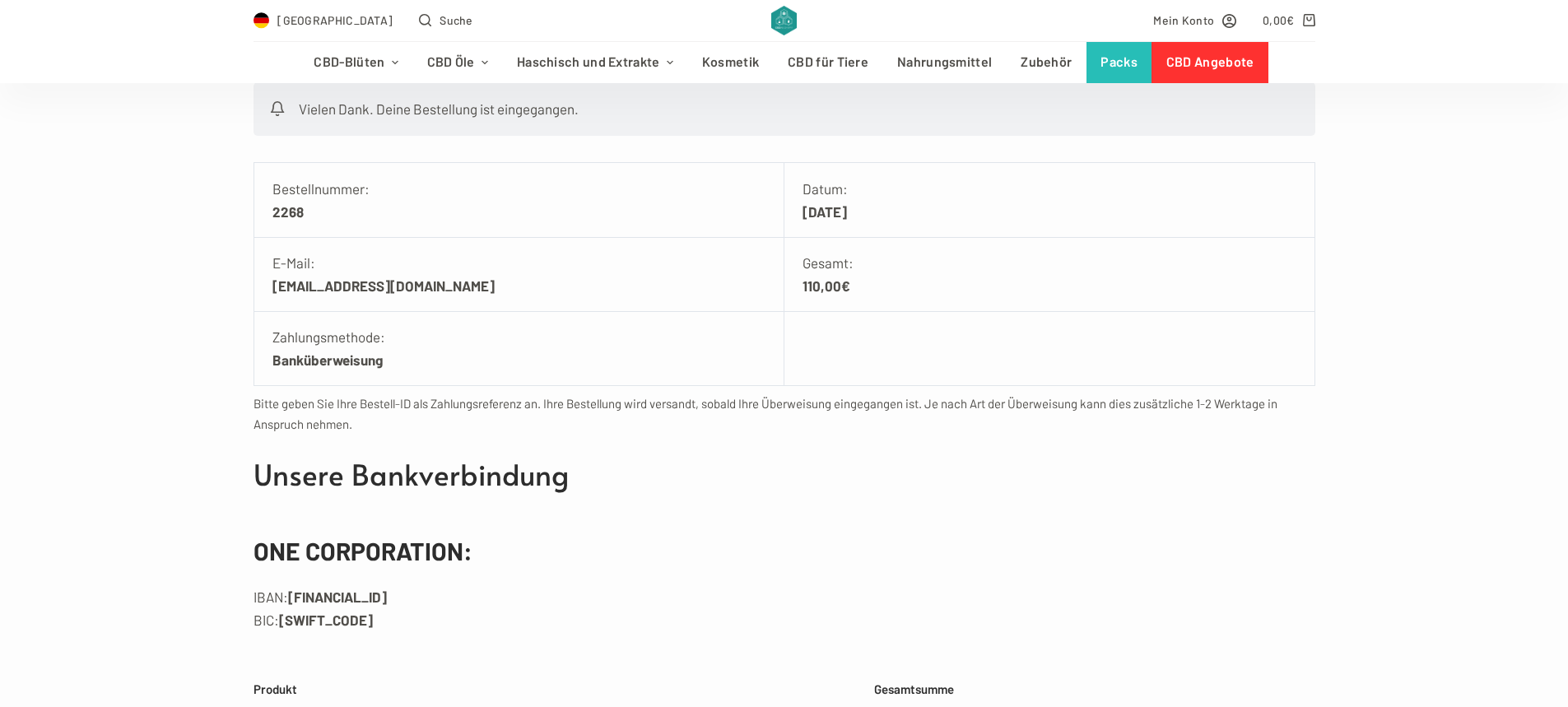
scroll to position [329, 0]
drag, startPoint x: 310, startPoint y: 213, endPoint x: 262, endPoint y: 212, distance: 48.0
click at [262, 212] on li "Bestellnummer: 2268" at bounding box center [519, 201] width 530 height 75
copy strong "2268"
